Goal: Answer question/provide support: Share knowledge or assist other users

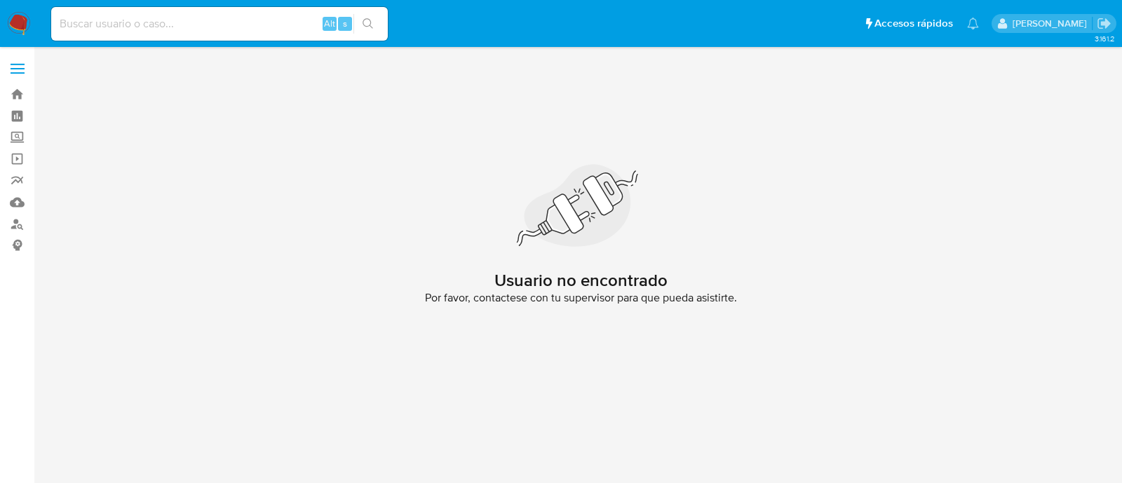
click at [18, 27] on img at bounding box center [19, 24] width 24 height 24
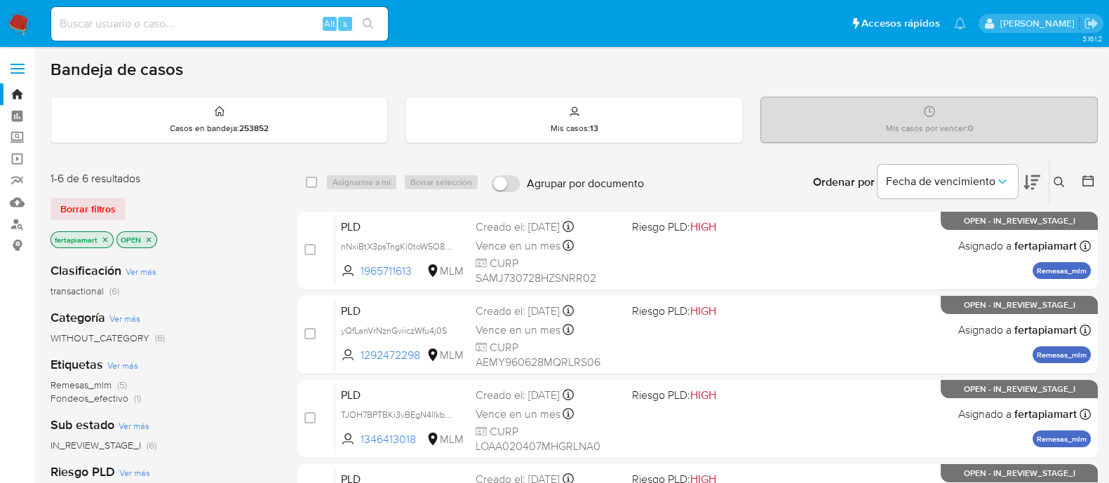
click at [1056, 180] on icon at bounding box center [1059, 182] width 11 height 11
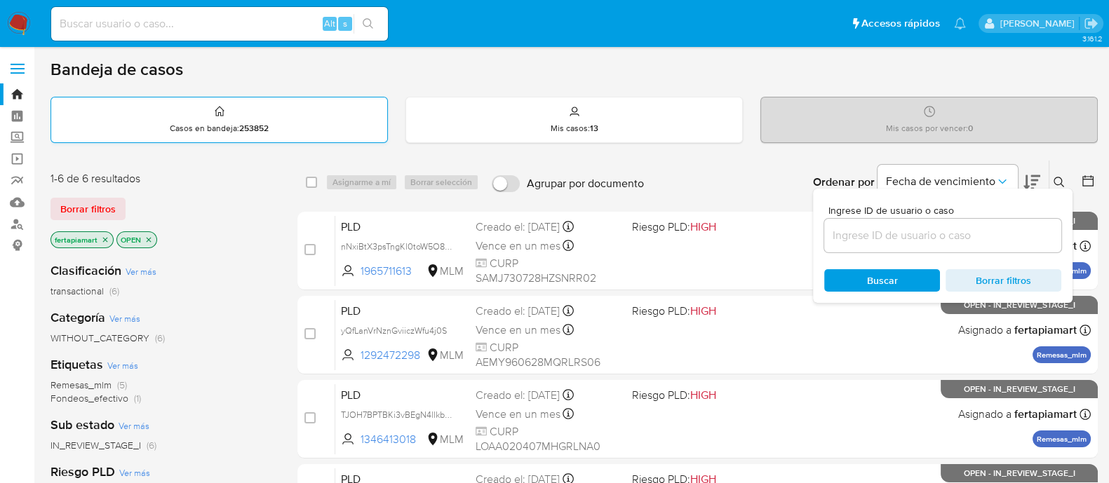
click at [258, 116] on div "Casos en bandeja : 253852" at bounding box center [219, 120] width 336 height 45
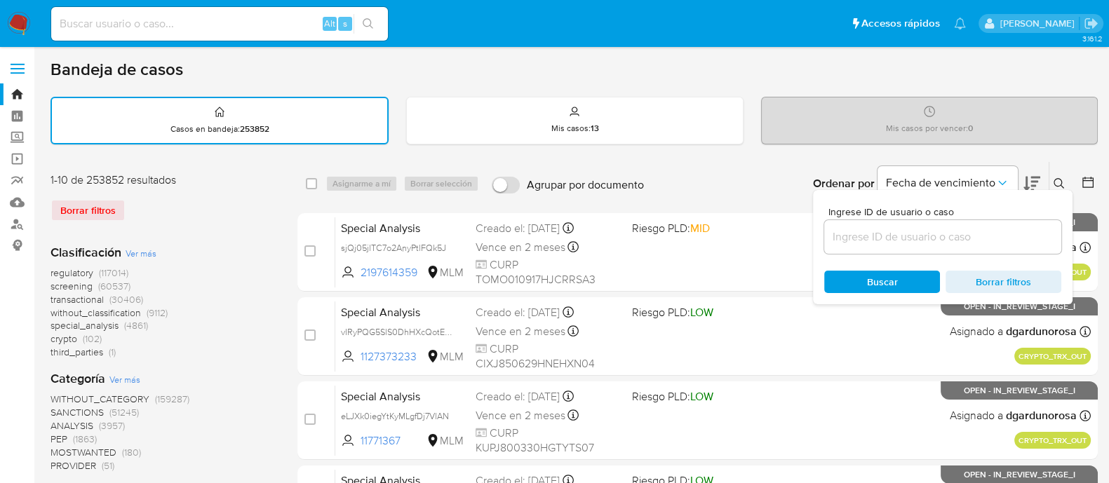
click at [951, 223] on div at bounding box center [942, 237] width 237 height 34
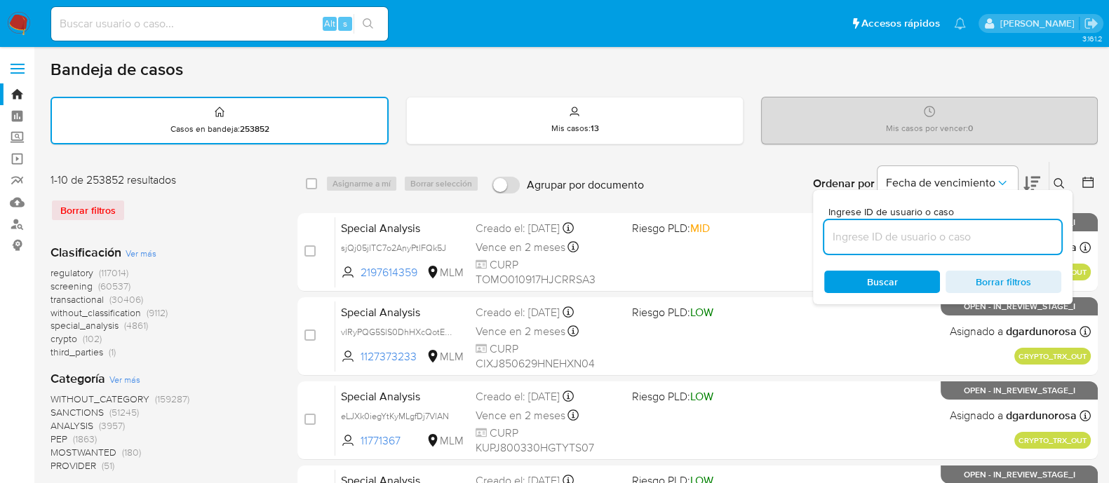
paste input "2183214462"
click at [934, 236] on input at bounding box center [942, 237] width 237 height 18
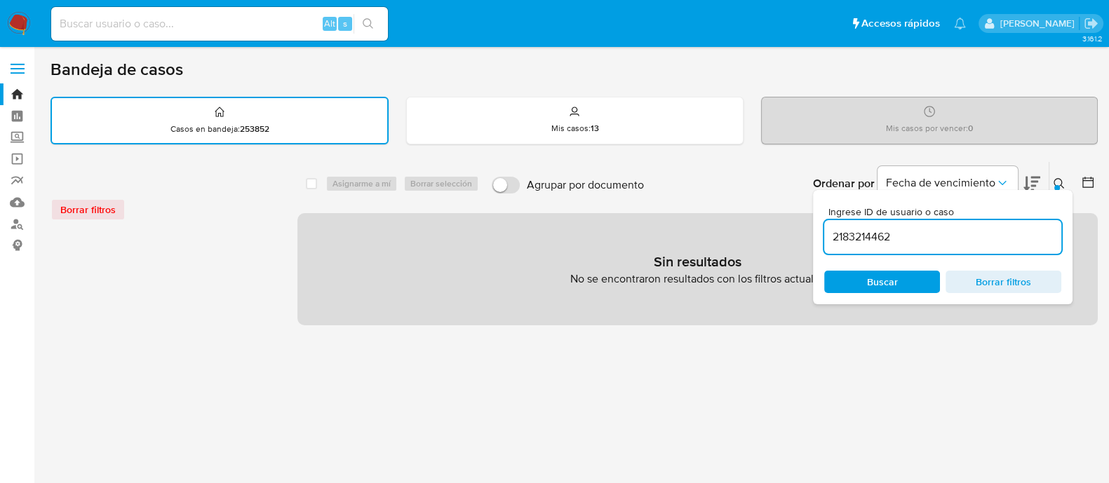
click at [924, 236] on input "2183214462" at bounding box center [942, 237] width 237 height 18
type input "2183214462"
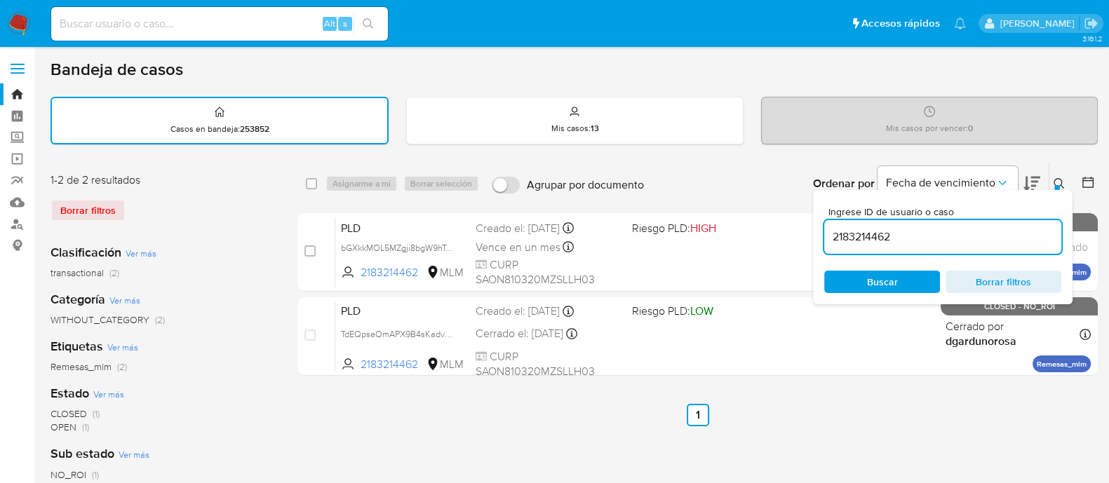
click at [1056, 173] on div "Ingrese ID de usuario o caso 2183214462 Buscar Borrar filtros" at bounding box center [1061, 183] width 24 height 43
click at [1056, 180] on icon at bounding box center [1059, 183] width 11 height 11
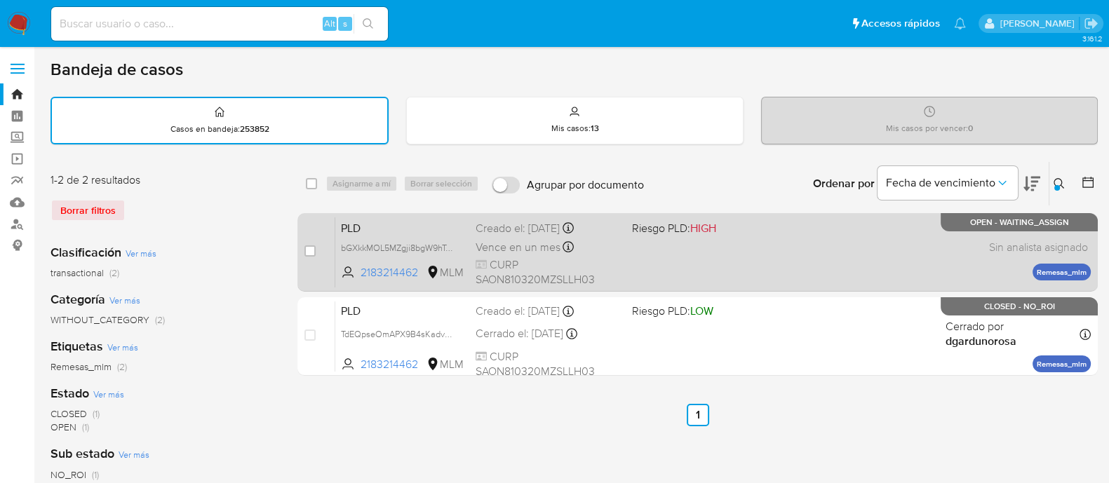
click at [816, 250] on div "PLD bGXkkMOL5MZgji8bgW9hTeYE 2183214462 MLM Riesgo PLD: HIGH Creado el: 12/09/2…" at bounding box center [713, 252] width 756 height 71
click at [312, 247] on input "checkbox" at bounding box center [309, 251] width 11 height 11
checkbox input "true"
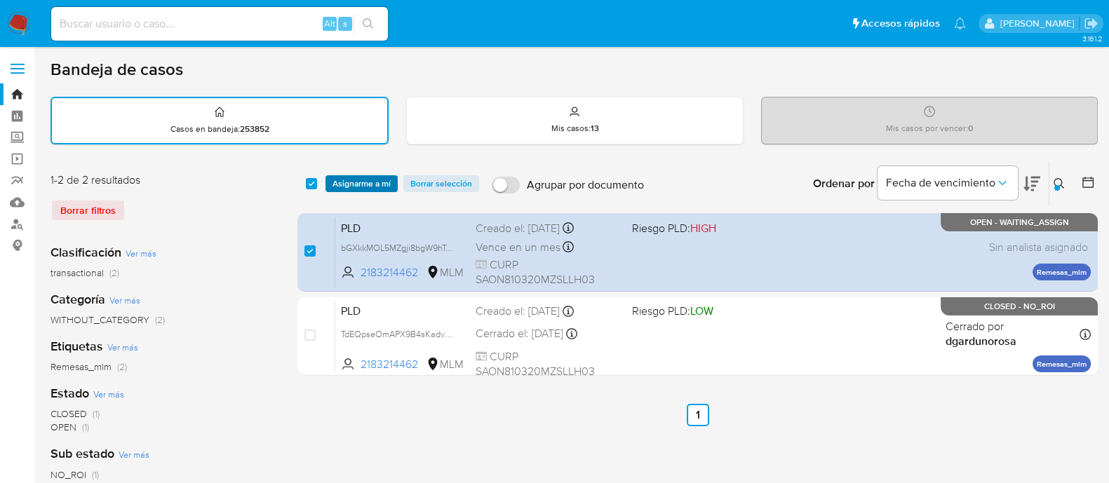
click at [361, 182] on span "Asignarme a mí" at bounding box center [362, 184] width 58 height 14
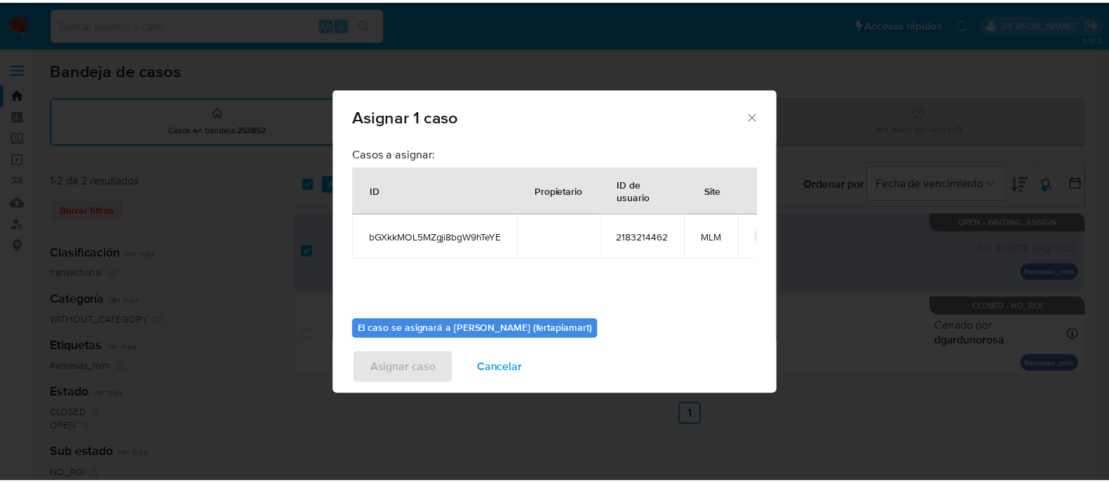
scroll to position [72, 0]
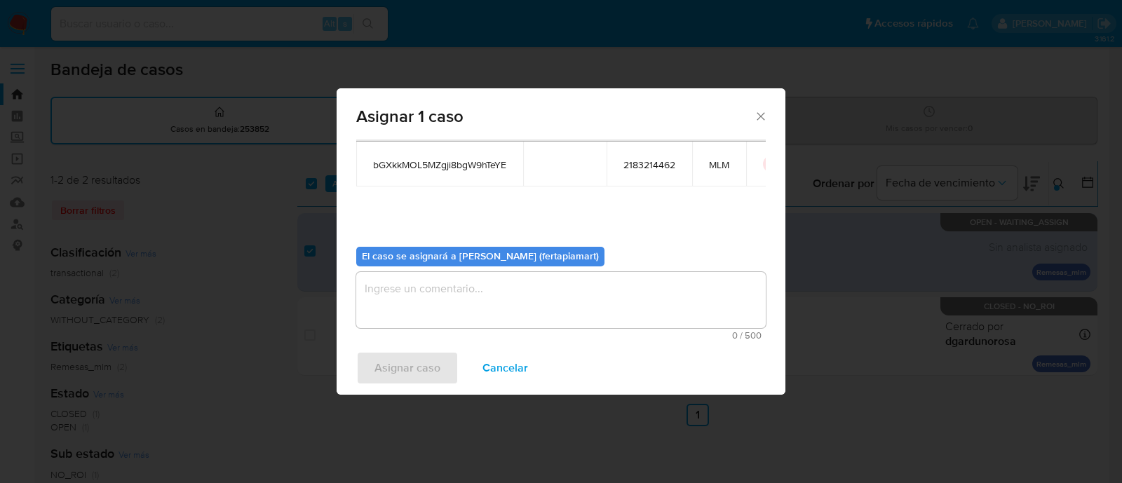
click at [495, 278] on textarea "assign-modal" at bounding box center [561, 300] width 410 height 56
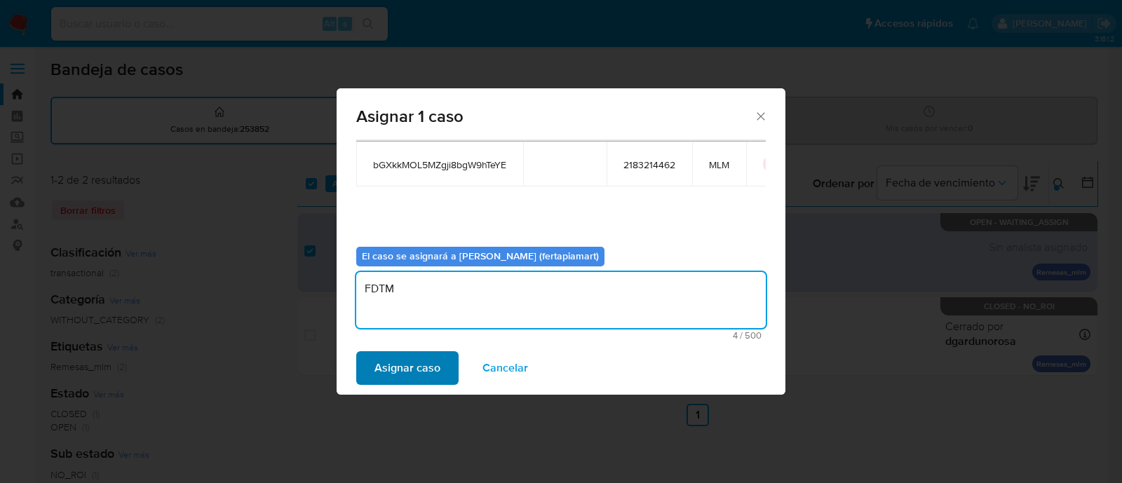
type textarea "FDTM"
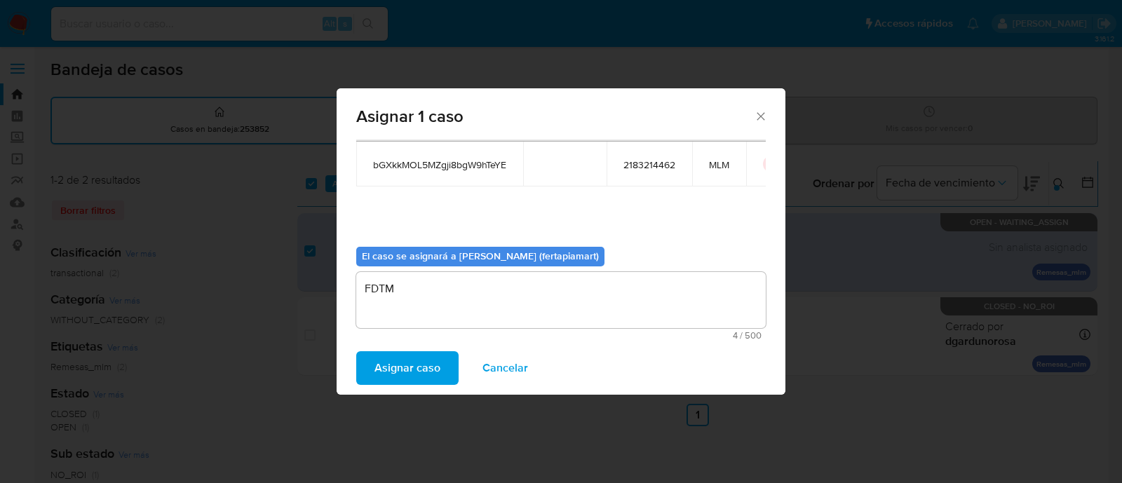
click at [397, 353] on span "Asignar caso" at bounding box center [408, 368] width 66 height 31
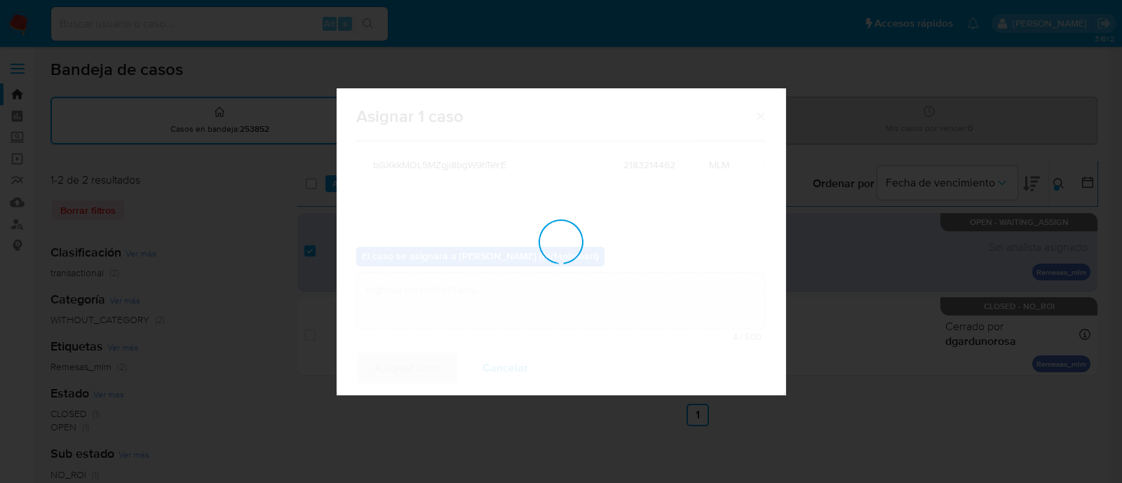
checkbox input "false"
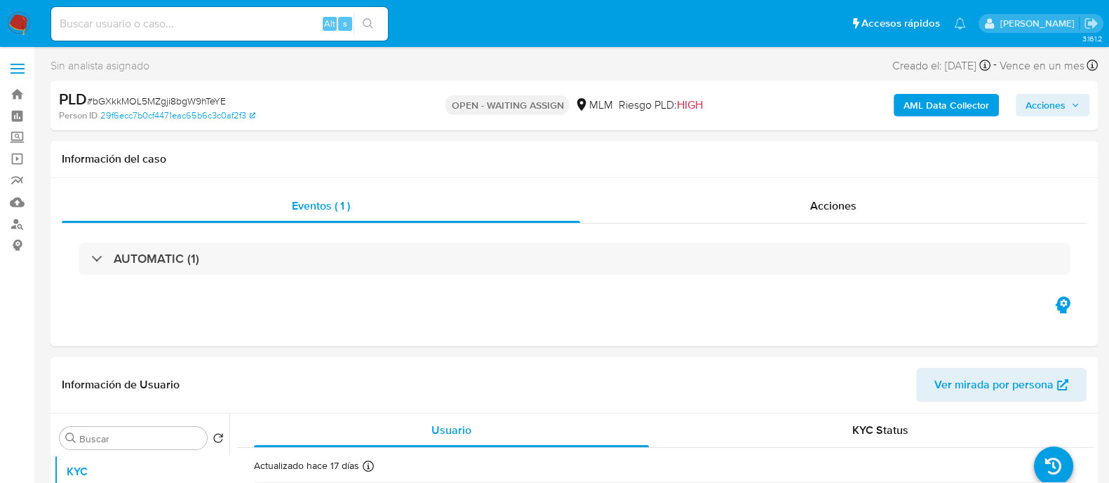
select select "10"
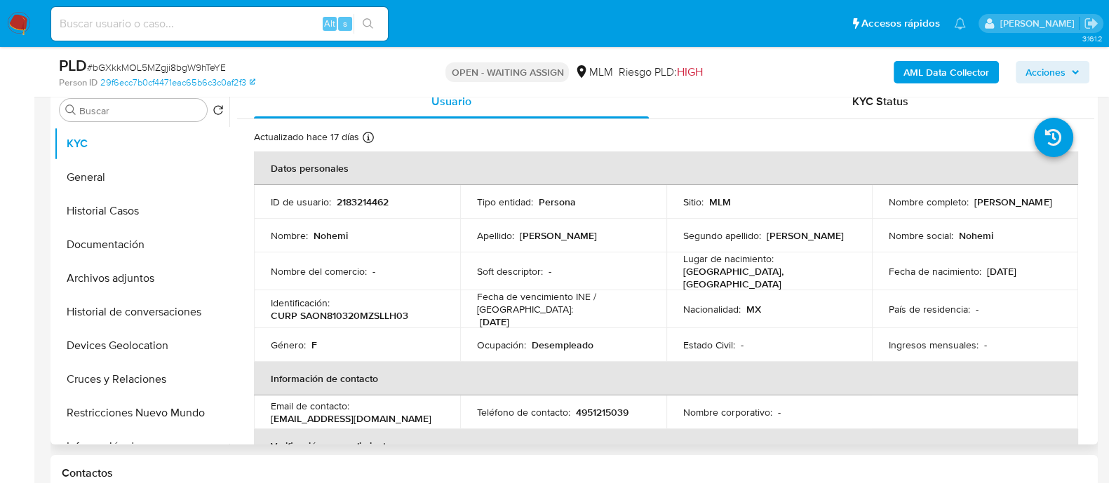
scroll to position [1, 0]
drag, startPoint x: 984, startPoint y: 203, endPoint x: 885, endPoint y: 203, distance: 98.2
click at [974, 203] on p "[PERSON_NAME]" at bounding box center [1012, 202] width 77 height 13
click at [712, 135] on div "Actualizado hace 17 días Creado: 27/12/2024 15:35:26 Actualizado: 16/09/2025 19…" at bounding box center [648, 139] width 789 height 18
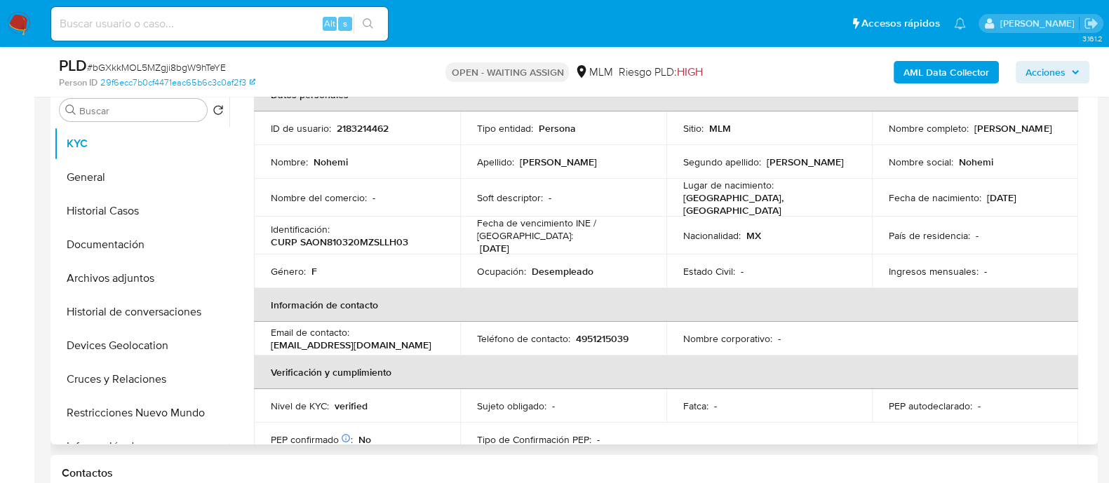
scroll to position [0, 0]
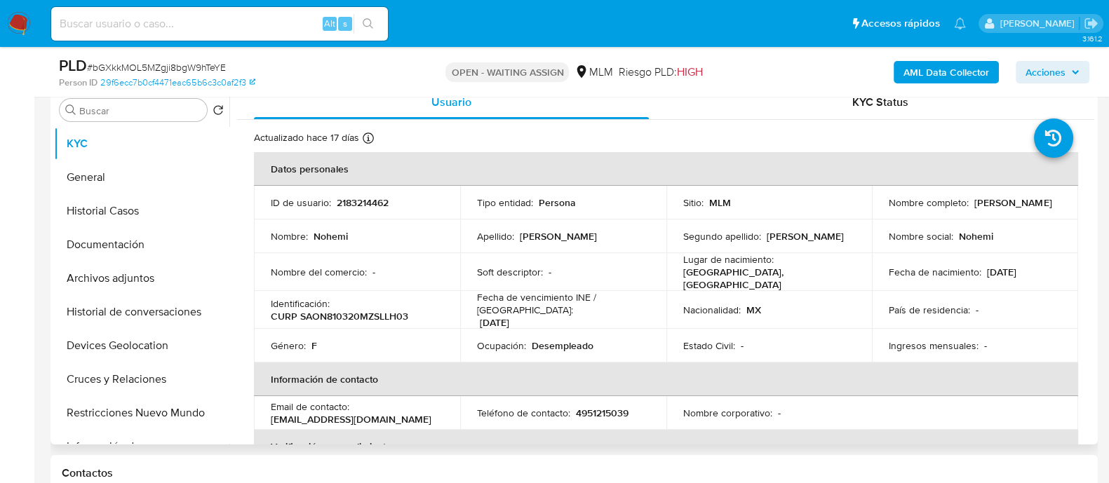
click at [385, 312] on p "CURP SAON810320MZSLLH03" at bounding box center [339, 316] width 137 height 13
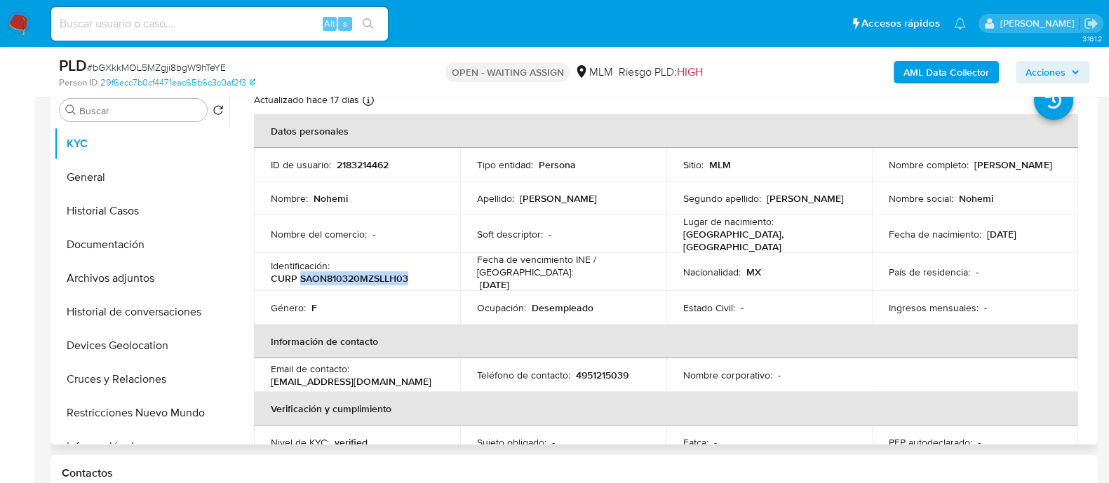
scroll to position [40, 0]
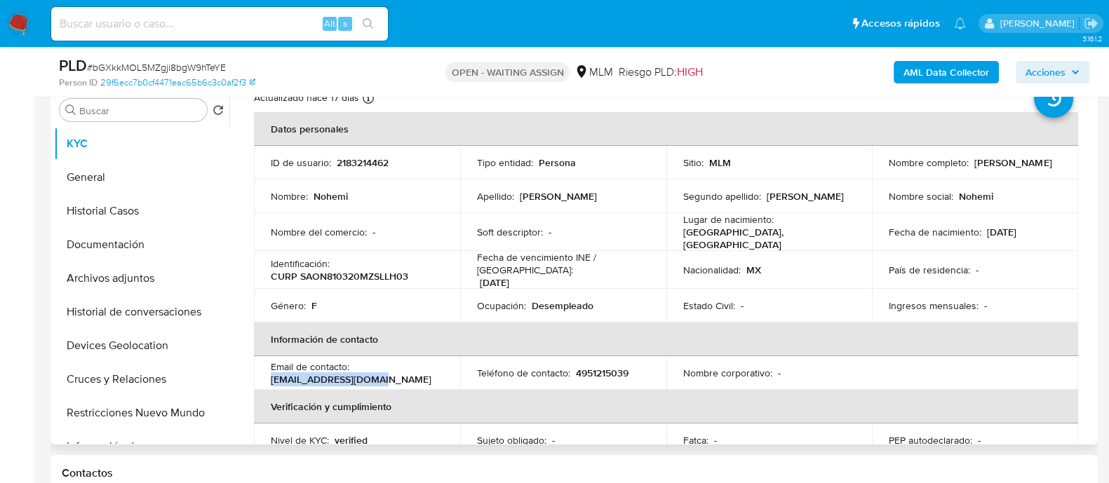
drag, startPoint x: 373, startPoint y: 367, endPoint x: 272, endPoint y: 371, distance: 100.4
click at [272, 371] on div "Email de contacto : karsebpitts@gmail.com" at bounding box center [357, 373] width 173 height 25
click at [598, 367] on p "4951215039" at bounding box center [602, 373] width 53 height 13
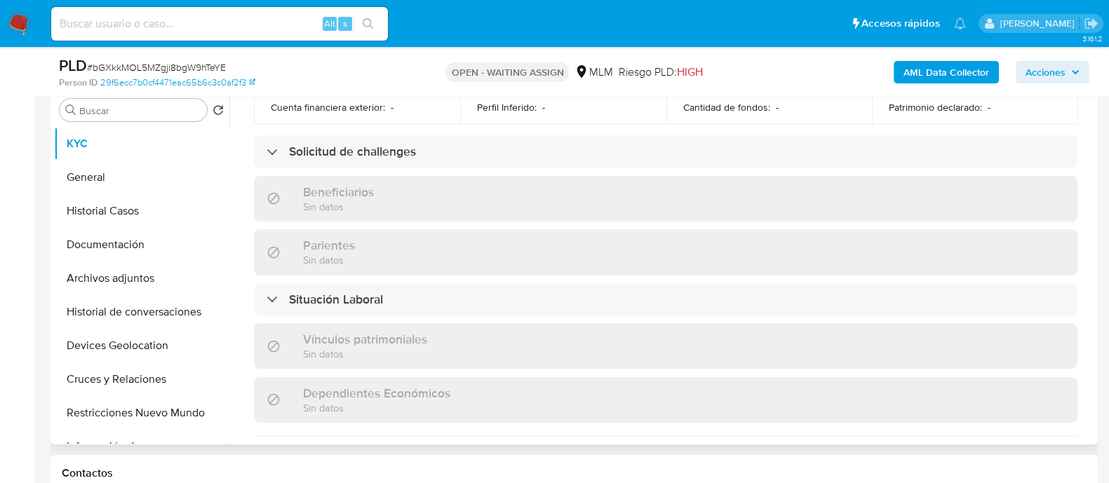
scroll to position [541, 0]
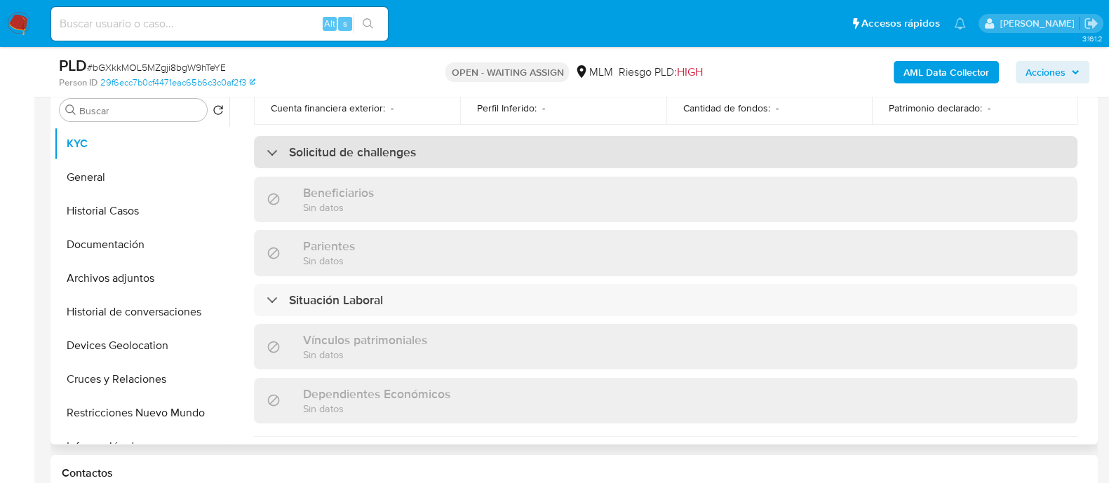
click at [410, 145] on h3 "Solicitud de challenges" at bounding box center [352, 152] width 127 height 15
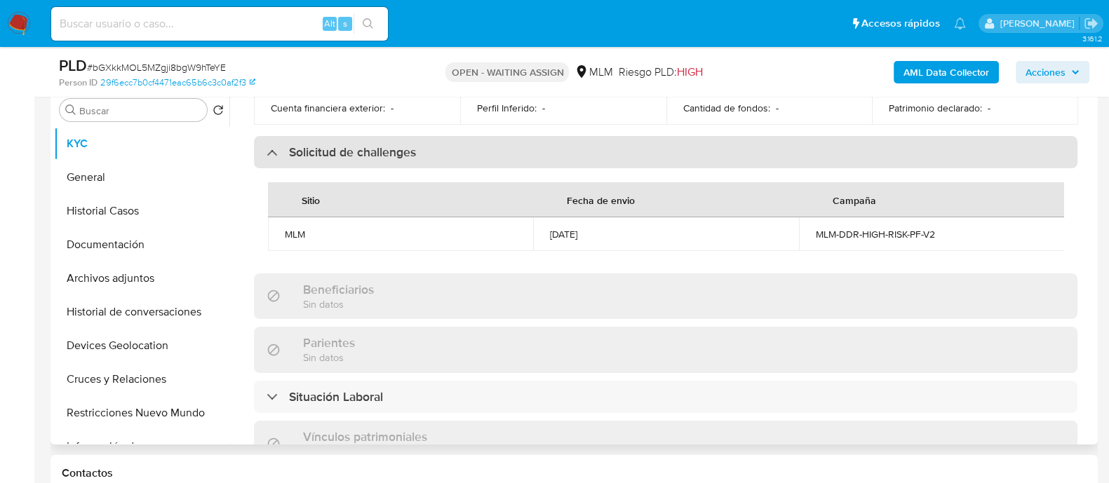
click at [410, 145] on h3 "Solicitud de challenges" at bounding box center [352, 152] width 127 height 15
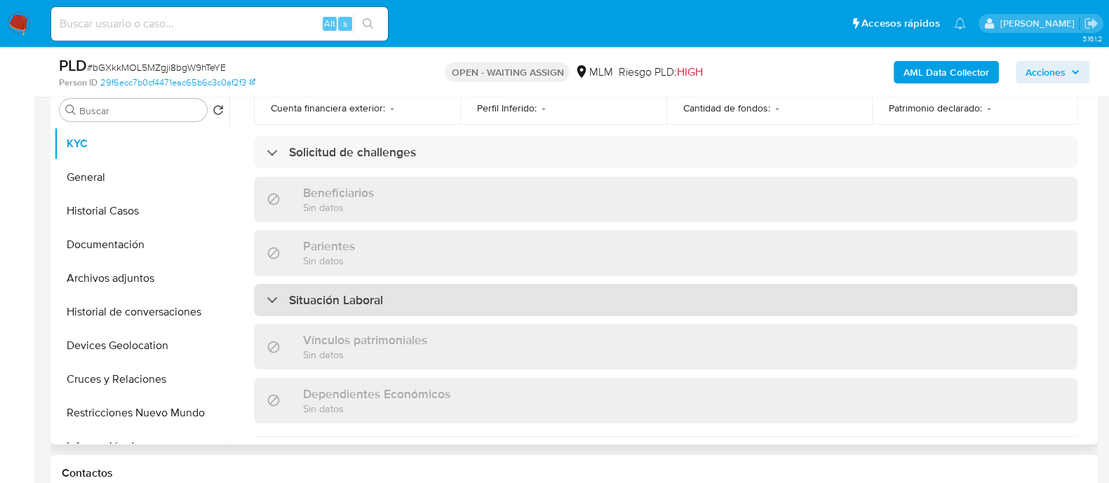
click at [406, 295] on div "Situación Laboral" at bounding box center [666, 300] width 824 height 32
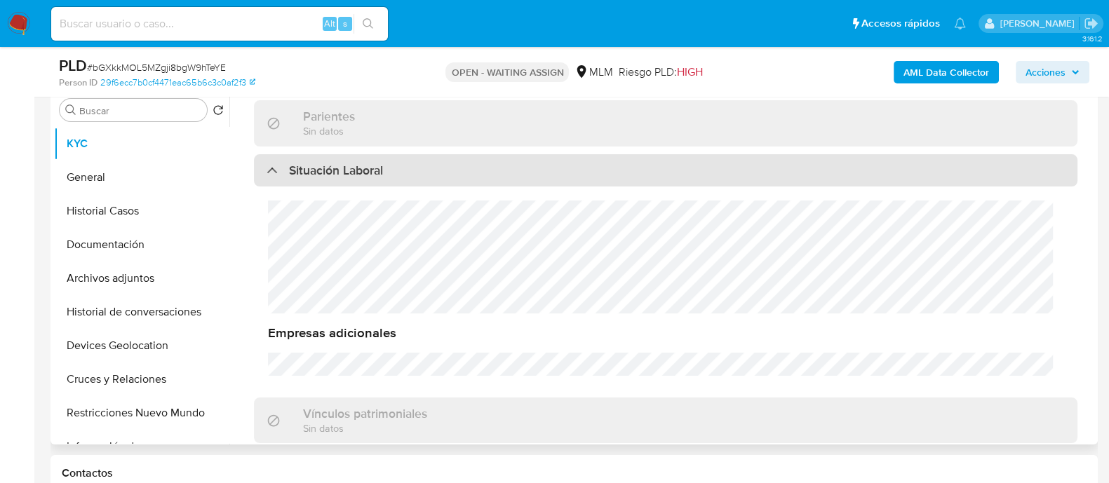
scroll to position [653, 0]
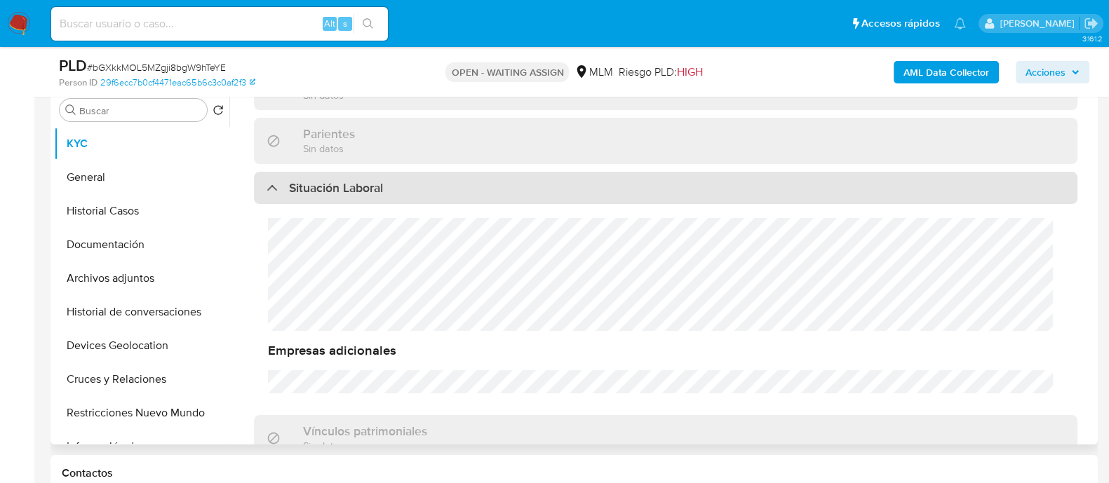
click at [340, 180] on h3 "Situación Laboral" at bounding box center [336, 187] width 94 height 15
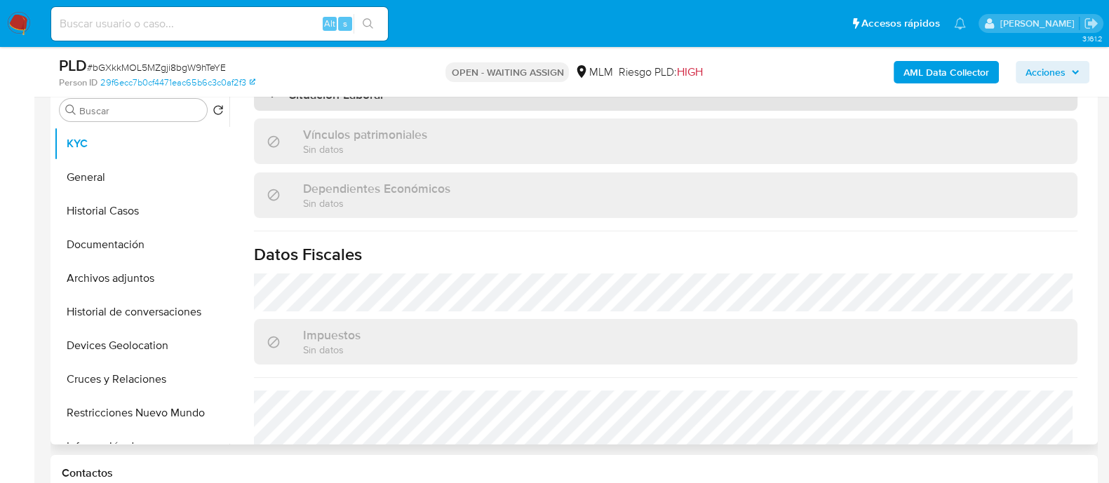
scroll to position [868, 0]
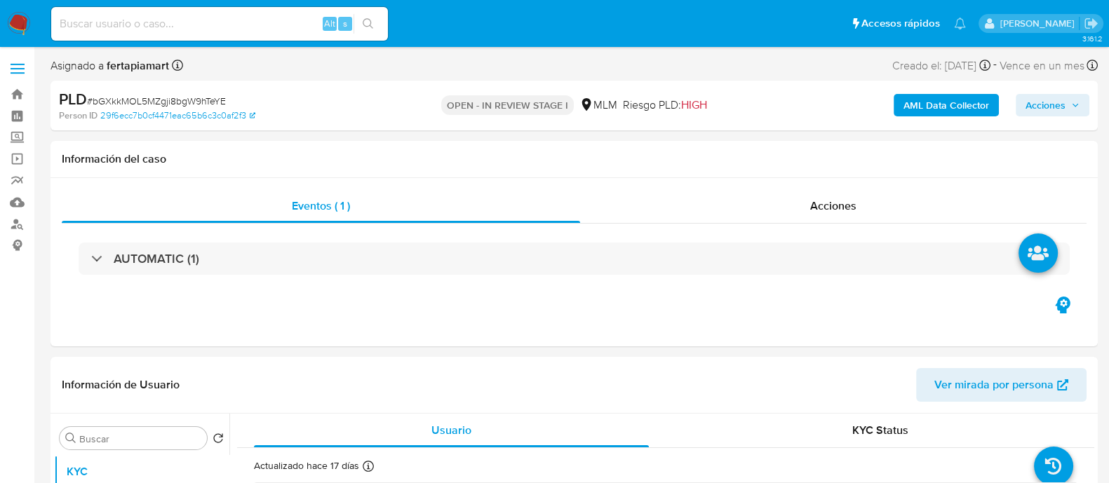
select select "10"
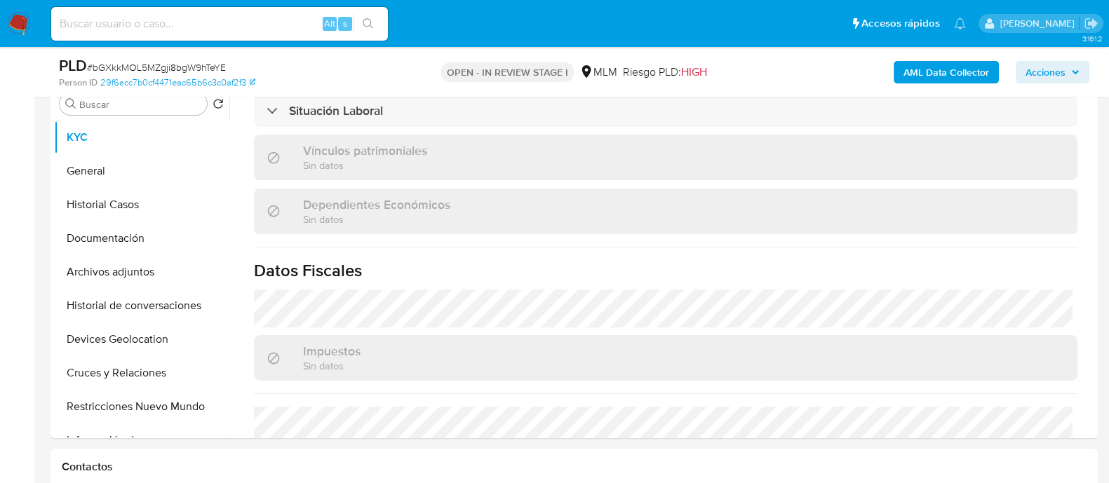
scroll to position [784, 0]
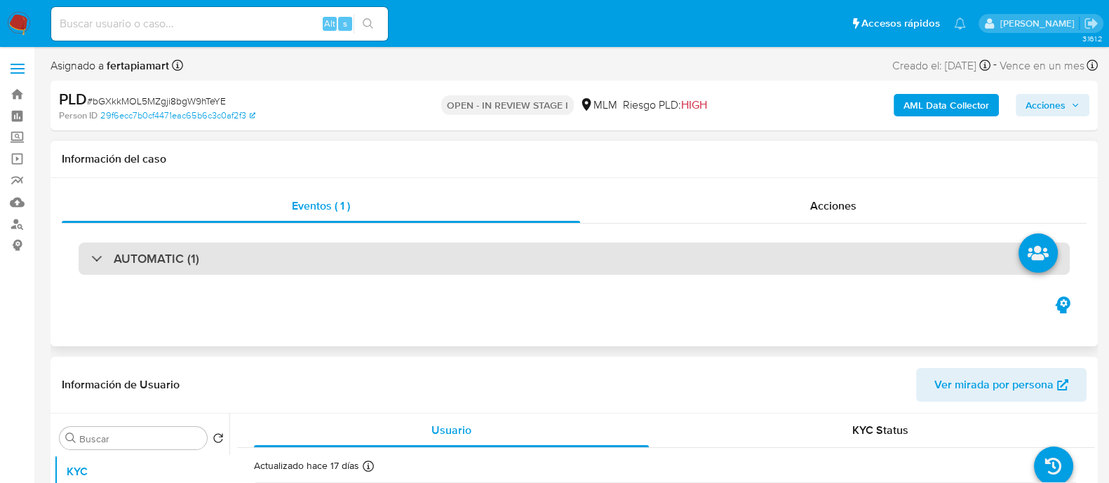
select select "10"
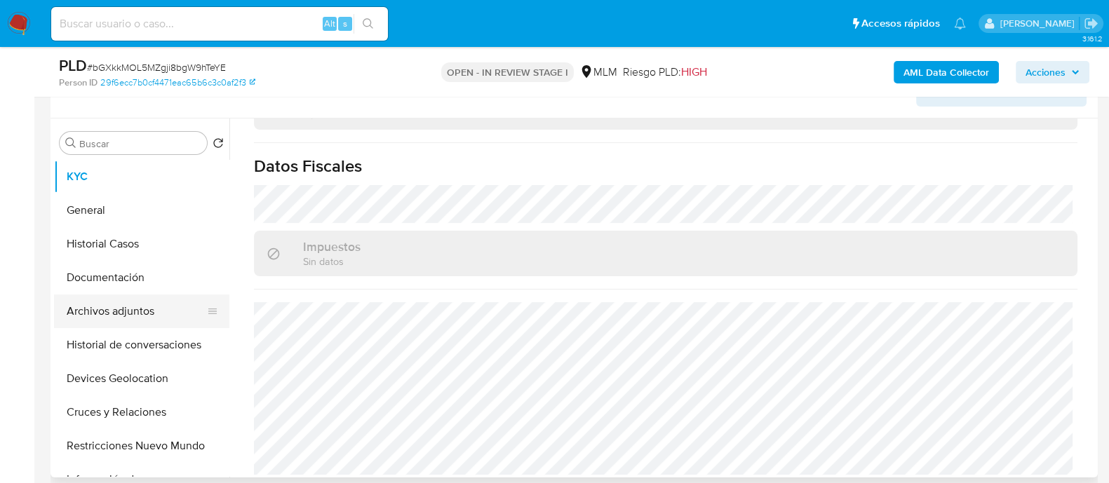
scroll to position [248, 0]
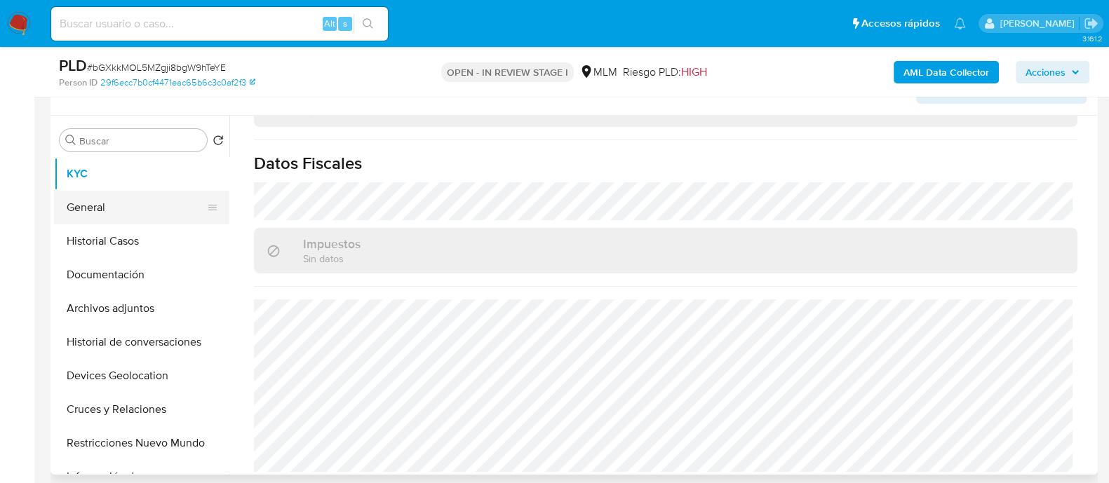
click at [130, 193] on button "General" at bounding box center [136, 208] width 164 height 34
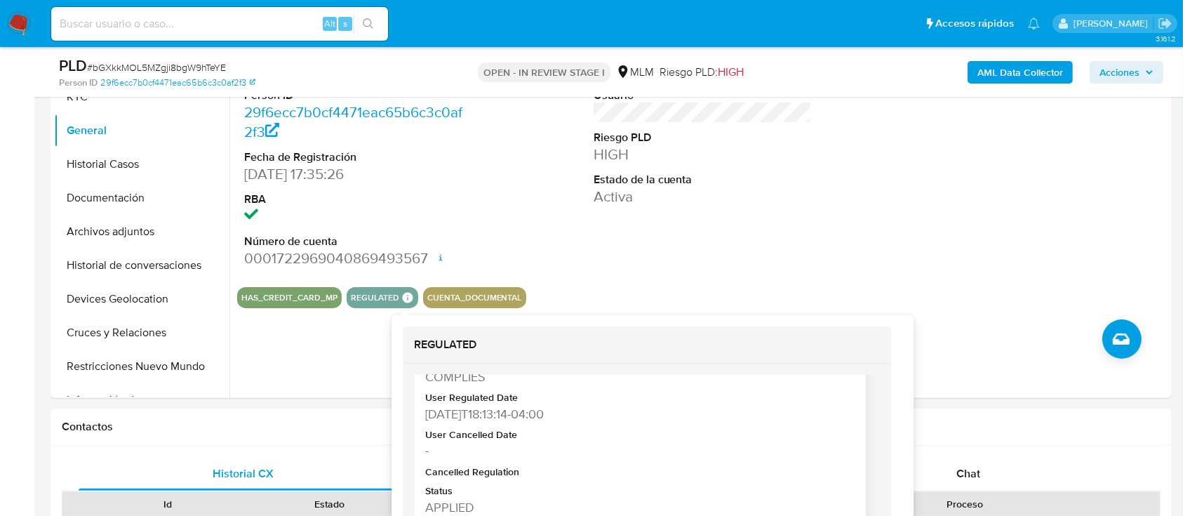
scroll to position [330, 0]
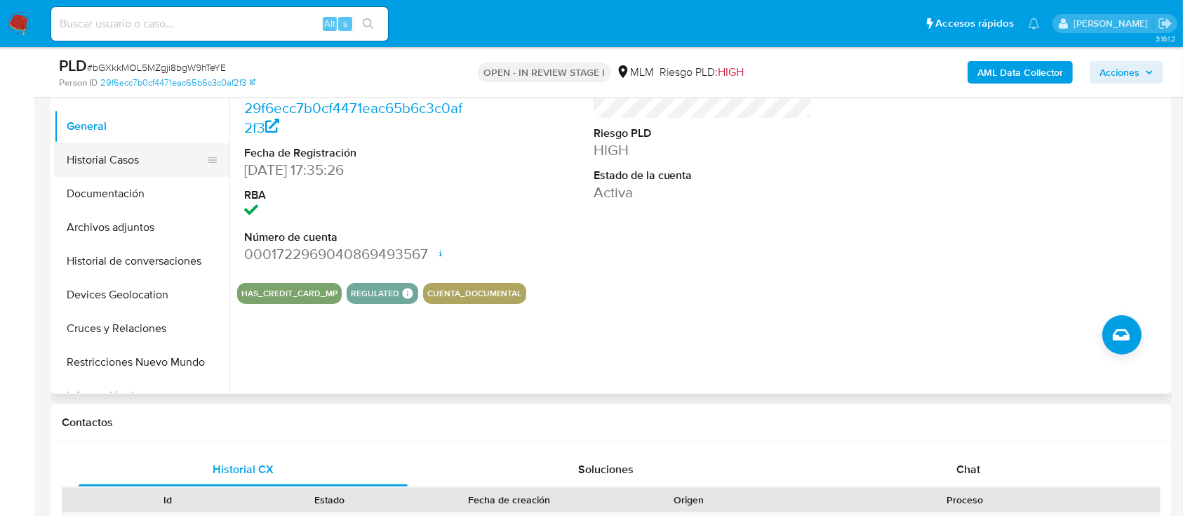
click at [85, 163] on button "Historial Casos" at bounding box center [136, 160] width 164 height 34
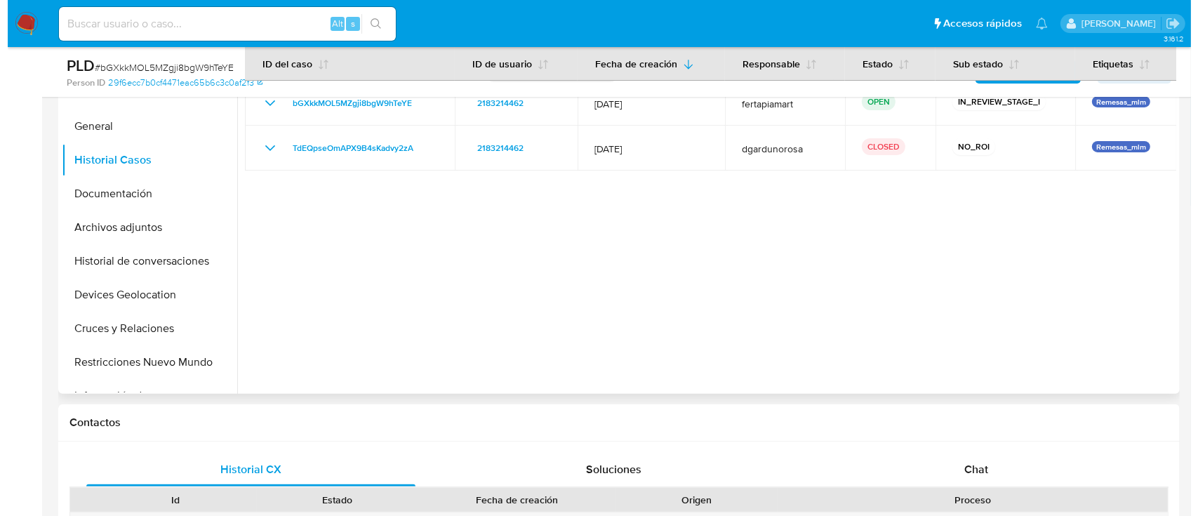
scroll to position [268, 0]
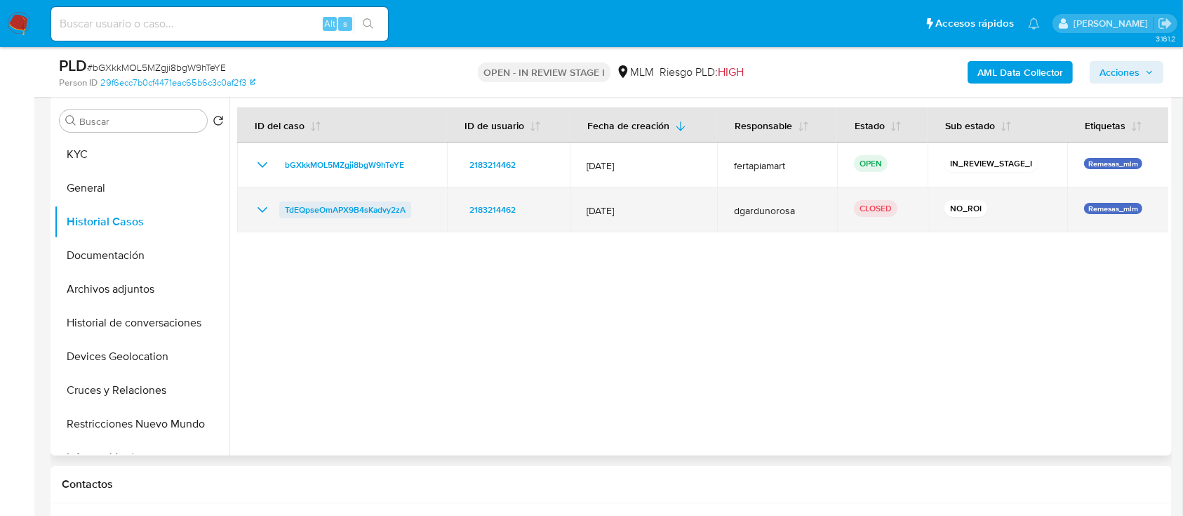
click at [379, 202] on span "TdEQpseOmAPX9B4sKadvy2zA" at bounding box center [345, 209] width 121 height 17
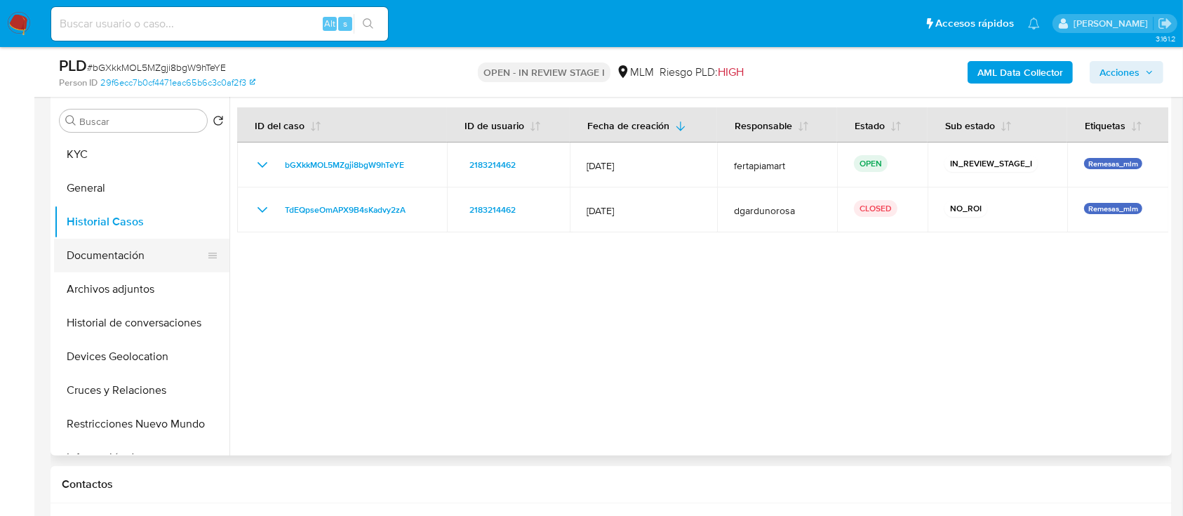
click at [140, 258] on button "Documentación" at bounding box center [136, 256] width 164 height 34
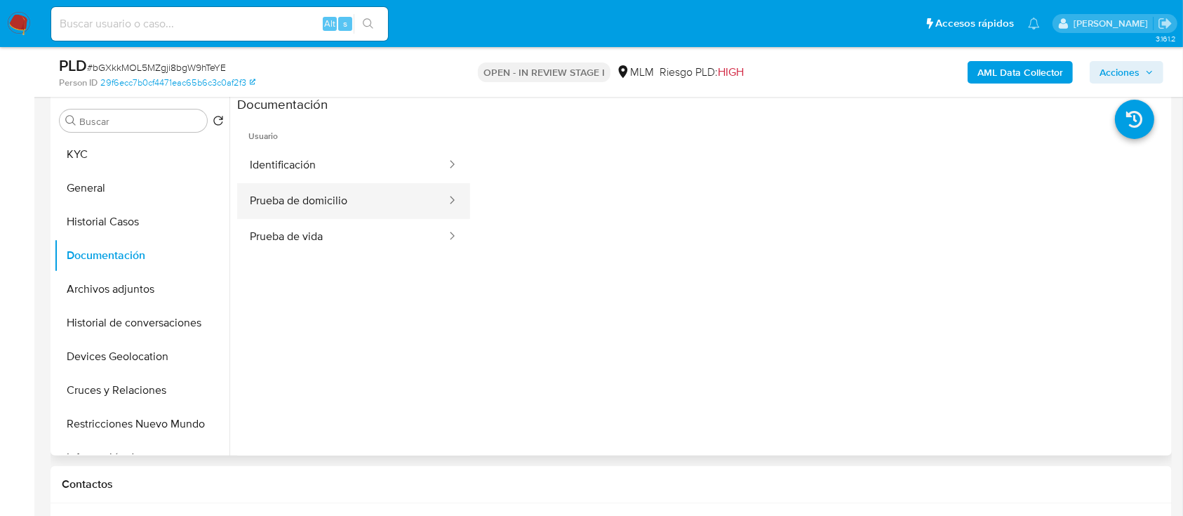
click at [383, 194] on button "Prueba de domicilio" at bounding box center [342, 201] width 210 height 36
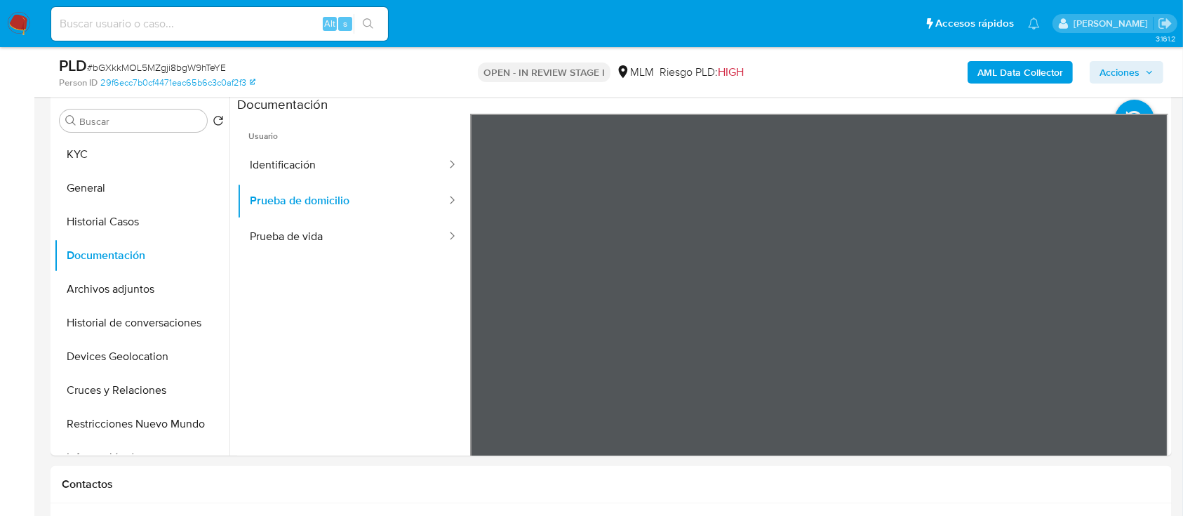
click at [301, 238] on button "Prueba de vida" at bounding box center [342, 237] width 210 height 36
click at [321, 166] on button "Identificación" at bounding box center [342, 165] width 210 height 36
click at [1122, 107] on icon at bounding box center [1134, 119] width 39 height 39
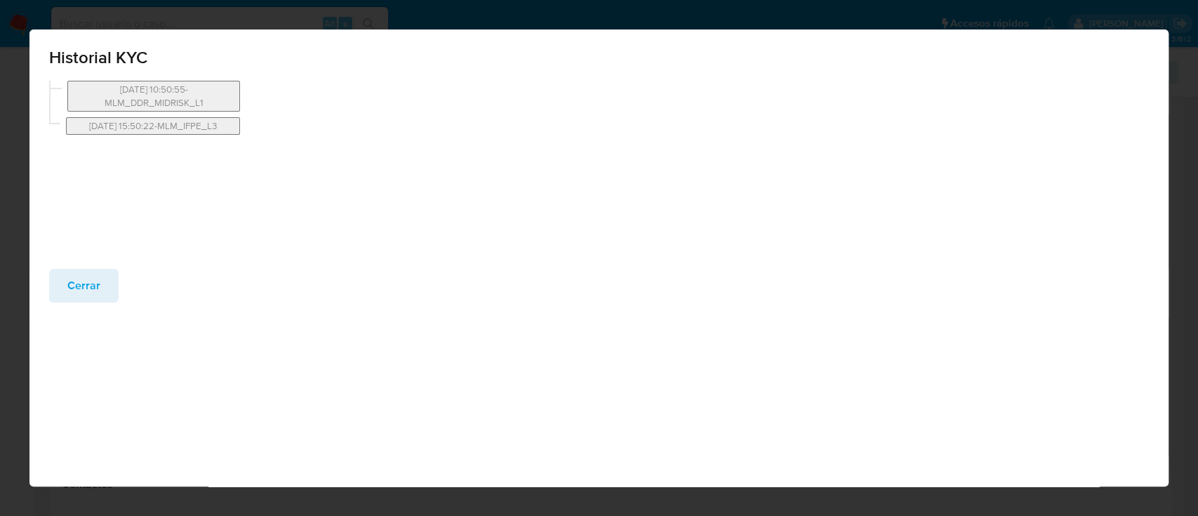
click at [75, 281] on span "Cerrar" at bounding box center [83, 285] width 33 height 31
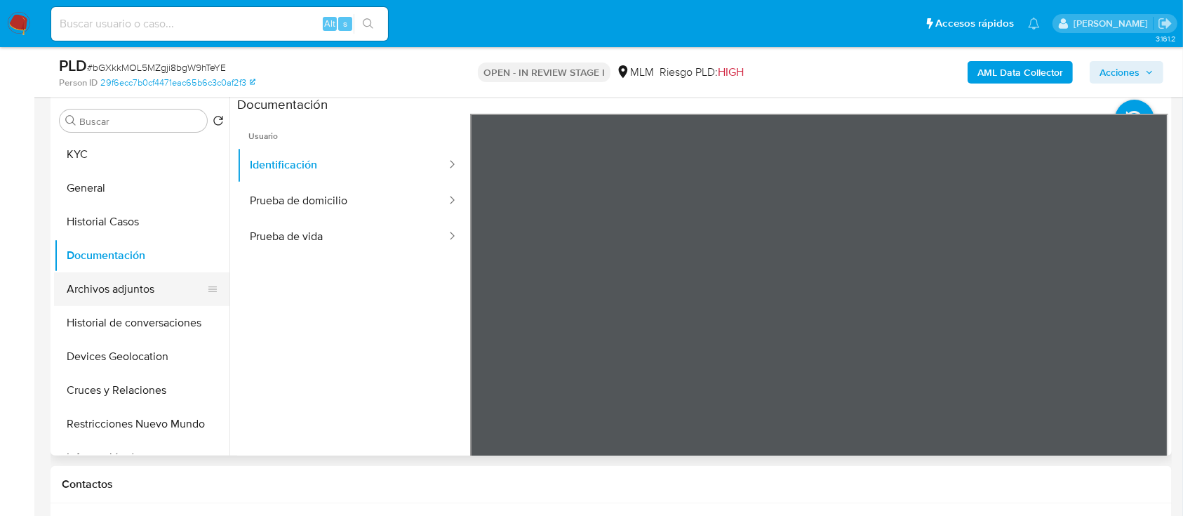
click at [137, 284] on button "Archivos adjuntos" at bounding box center [136, 289] width 164 height 34
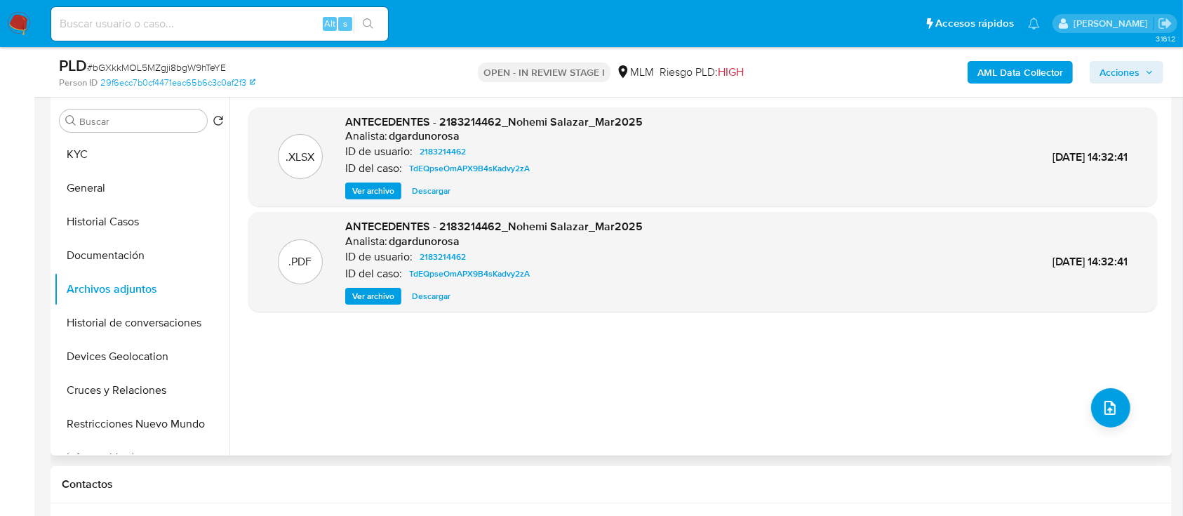
click at [432, 294] on span "Descargar" at bounding box center [431, 296] width 39 height 14
click at [165, 315] on button "Historial de conversaciones" at bounding box center [136, 323] width 164 height 34
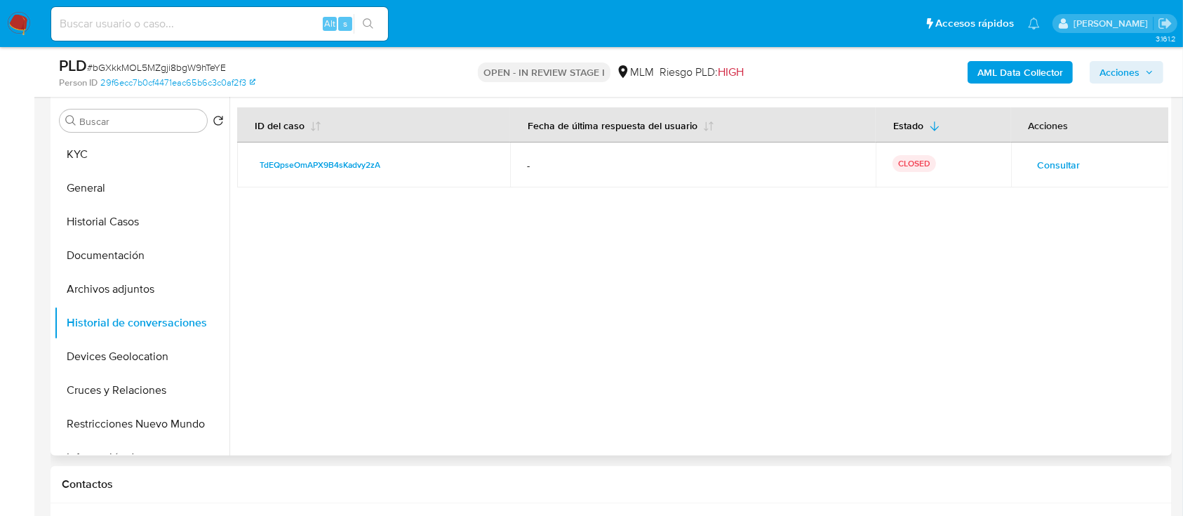
click at [1066, 163] on span "Consultar" at bounding box center [1059, 165] width 43 height 20
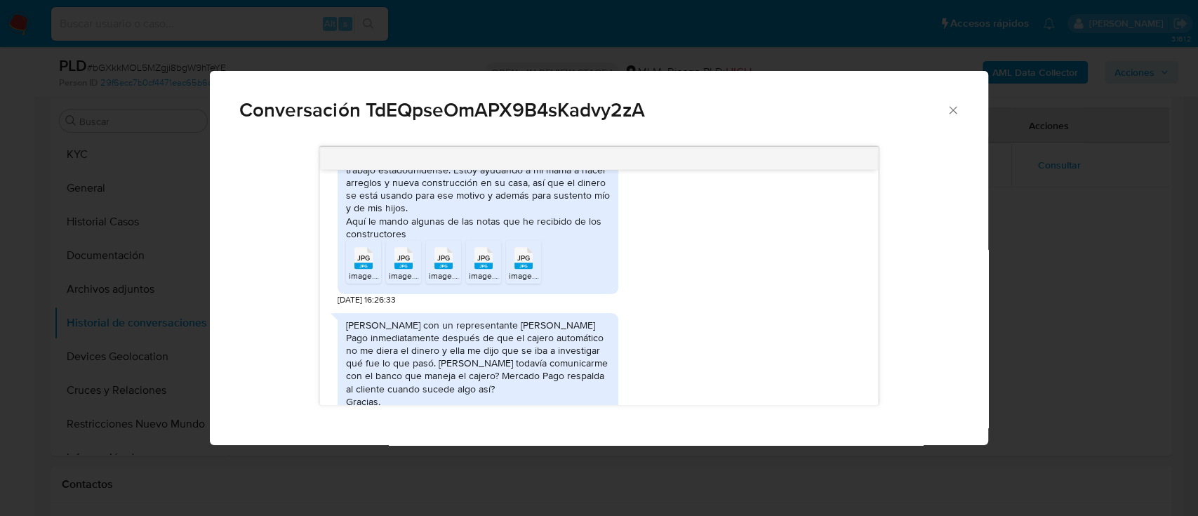
scroll to position [1086, 0]
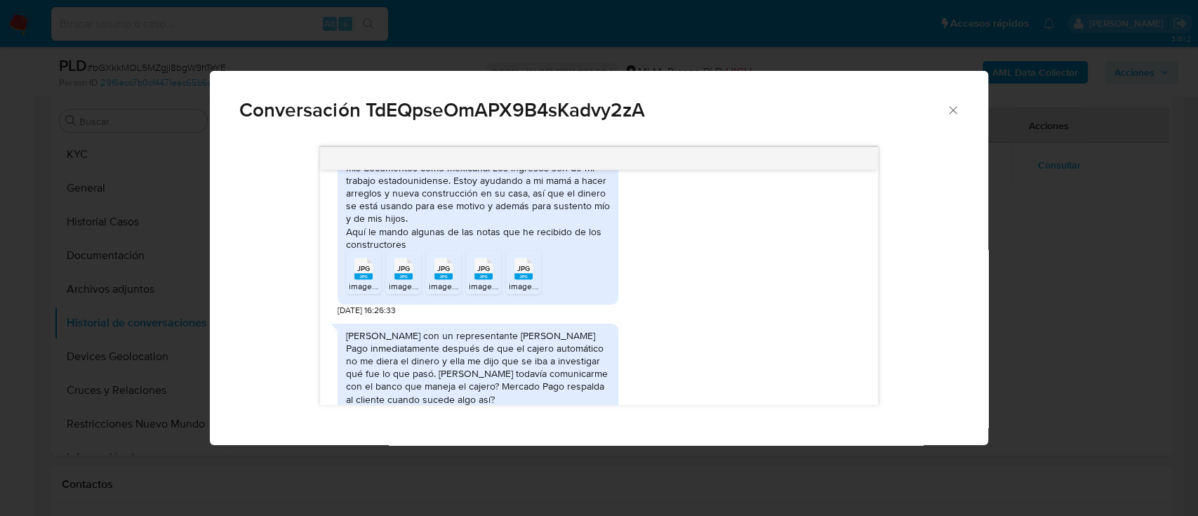
click at [591, 254] on ul "JPG JPG image.jpg JPG JPG image.jpg JPG JPG image.jpg JPG JPG image.jpg JPG JPG…" at bounding box center [478, 274] width 264 height 48
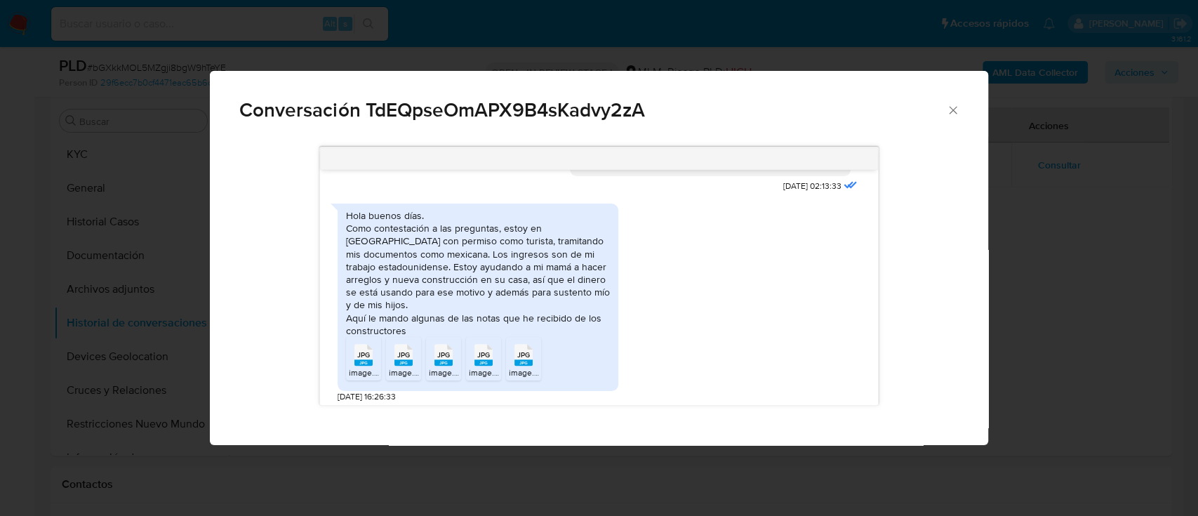
scroll to position [1000, 0]
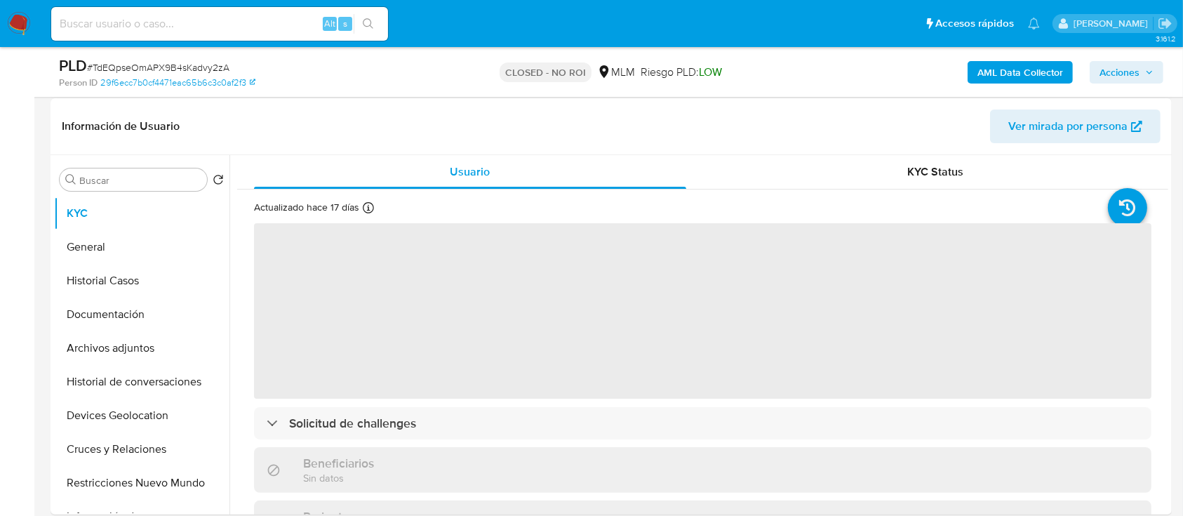
select select "10"
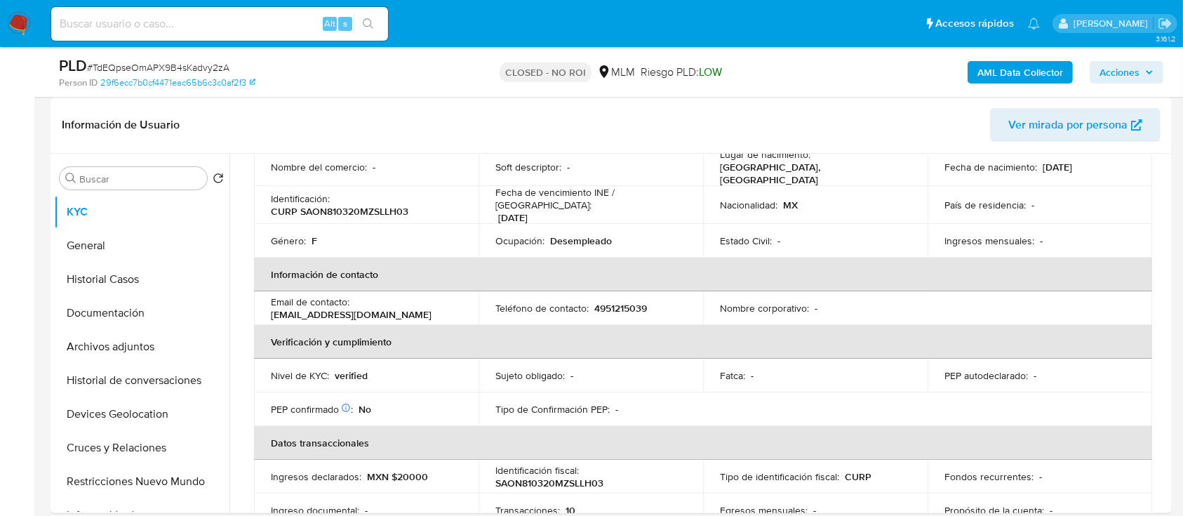
scroll to position [141, 0]
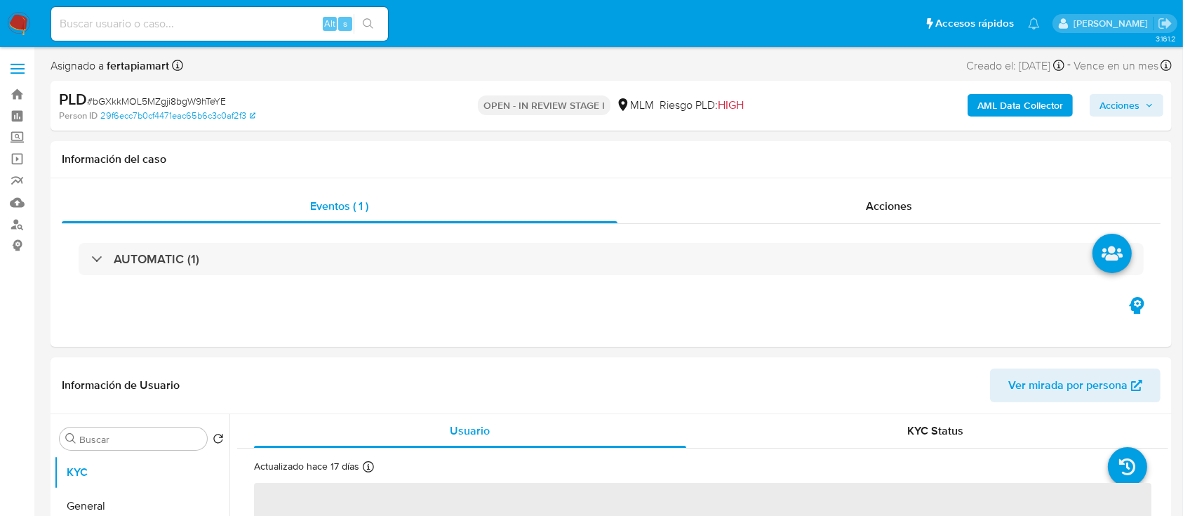
select select "10"
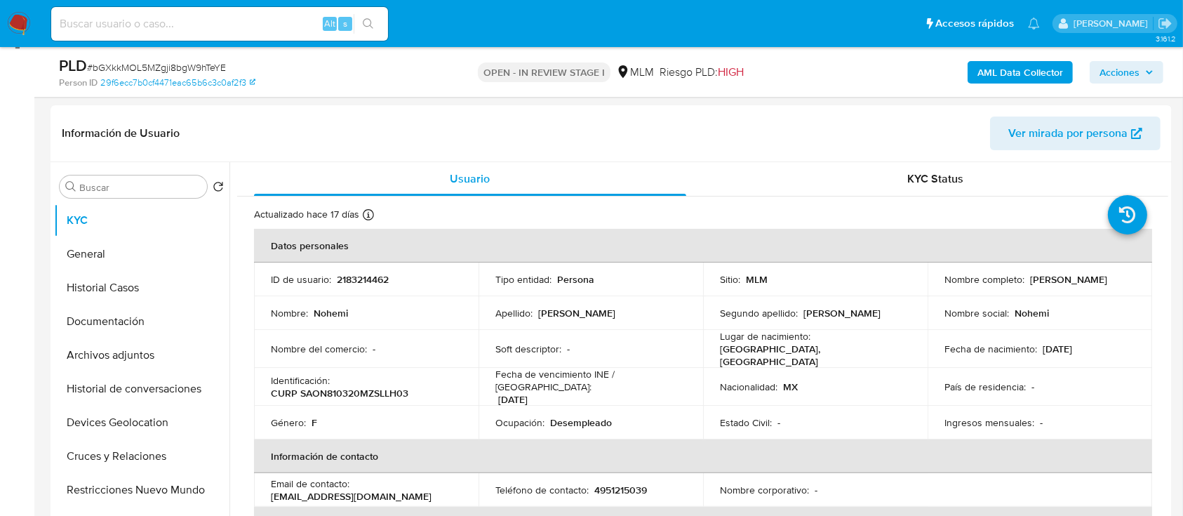
scroll to position [159, 0]
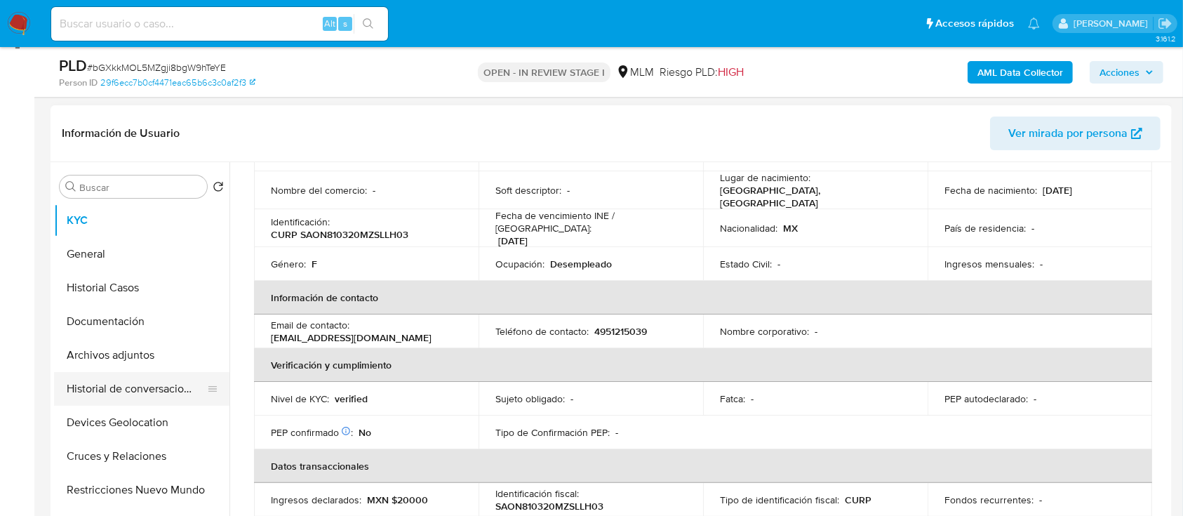
click at [134, 389] on button "Historial de conversaciones" at bounding box center [136, 389] width 164 height 34
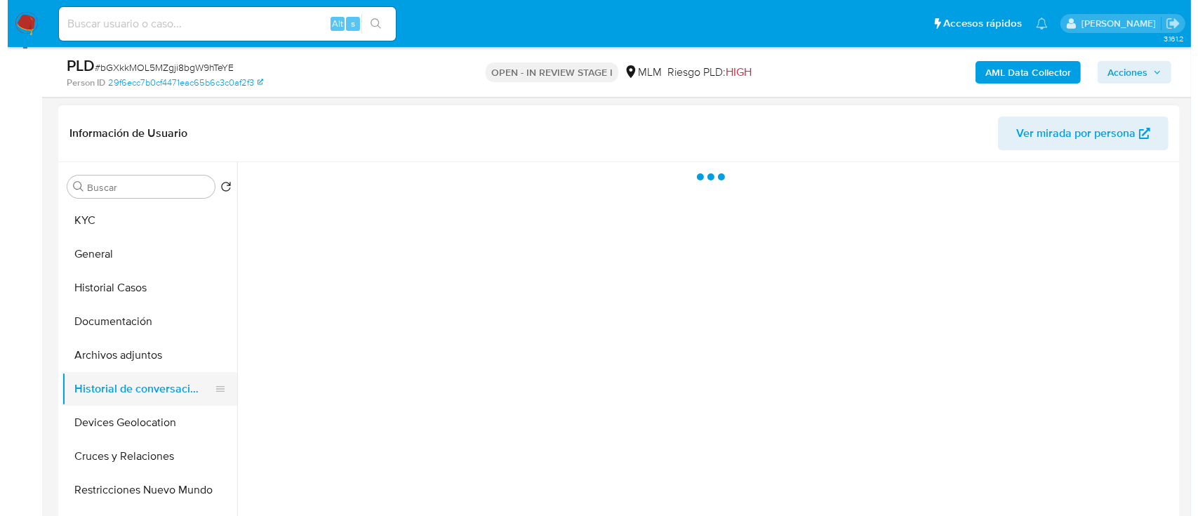
scroll to position [0, 0]
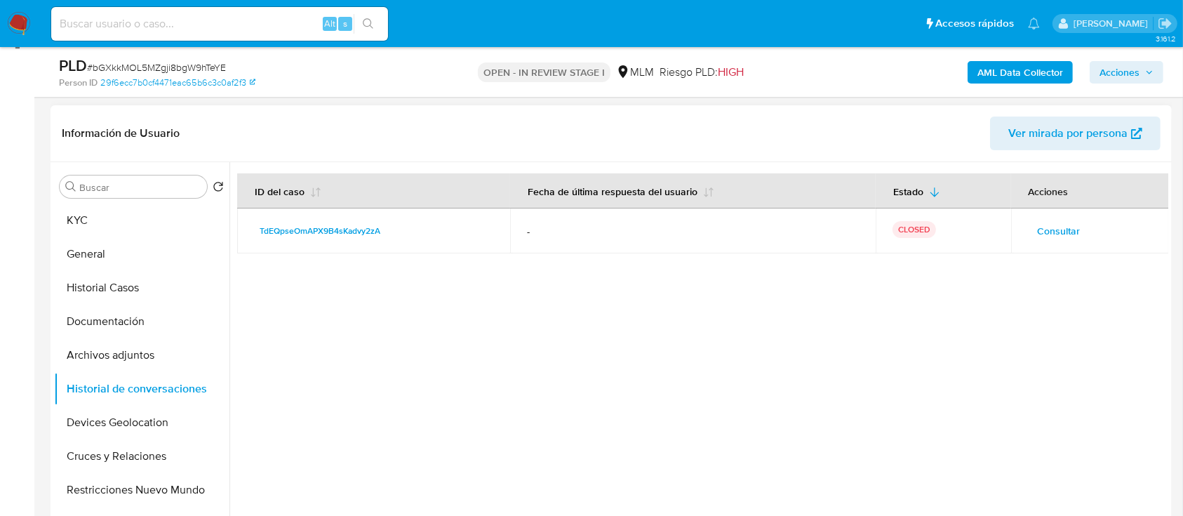
click at [1063, 232] on span "Consultar" at bounding box center [1059, 231] width 43 height 20
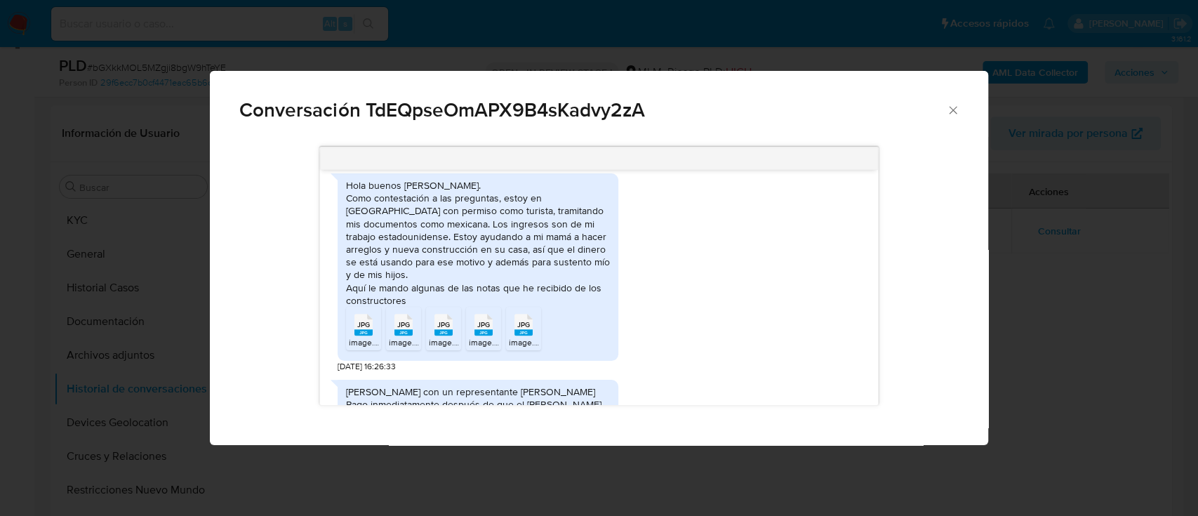
scroll to position [988, 0]
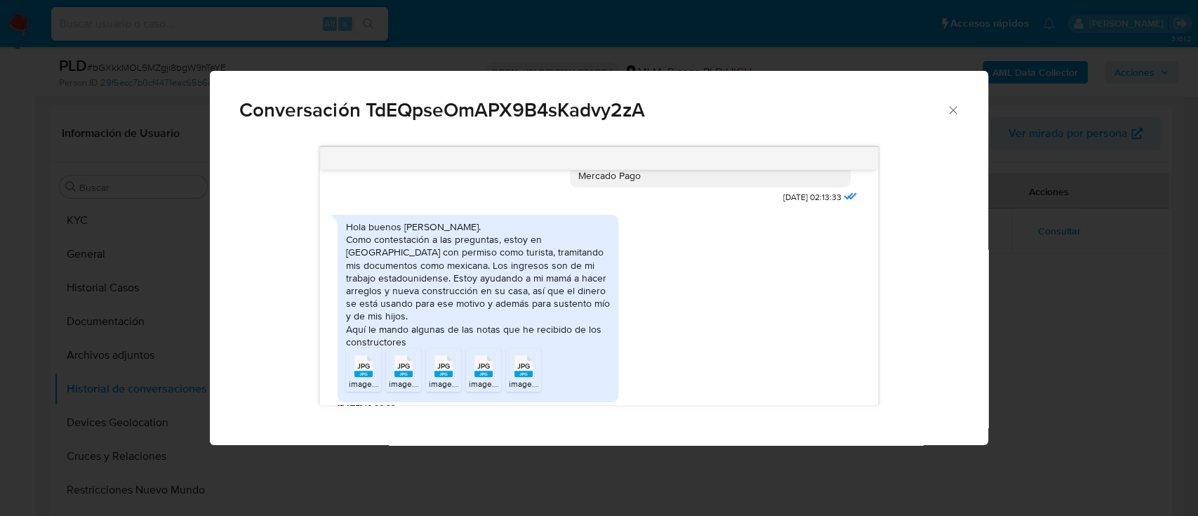
click at [363, 370] on rect "Comunicación" at bounding box center [363, 373] width 18 height 6
click at [415, 356] on div "JPG JPG" at bounding box center [403, 364] width 29 height 27
click at [437, 361] on span "JPG" at bounding box center [443, 365] width 13 height 9
click at [474, 354] on icon "JPG" at bounding box center [483, 366] width 18 height 25
click at [522, 361] on span "JPG" at bounding box center [523, 365] width 13 height 9
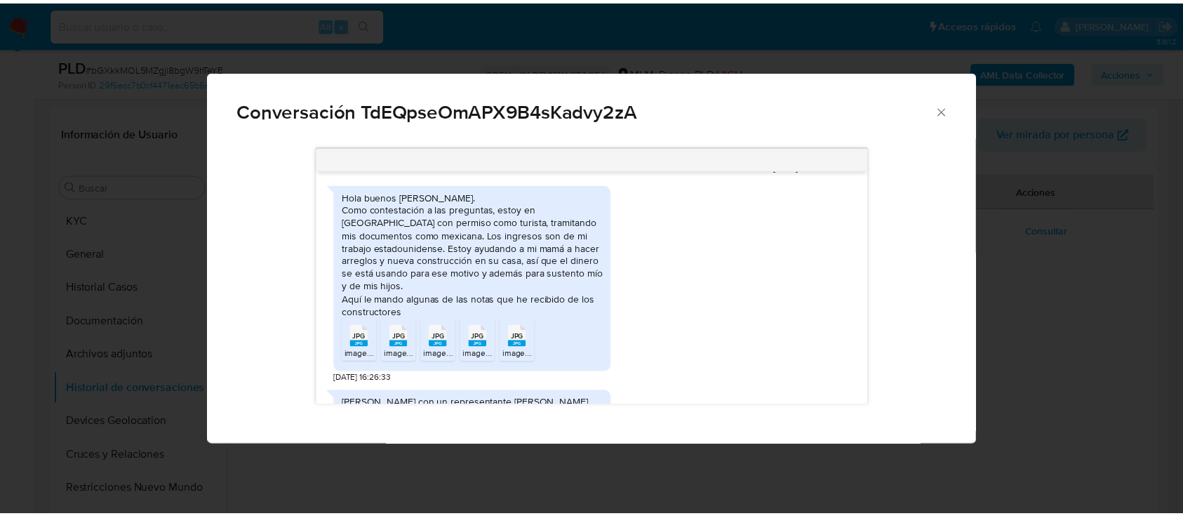
scroll to position [1016, 0]
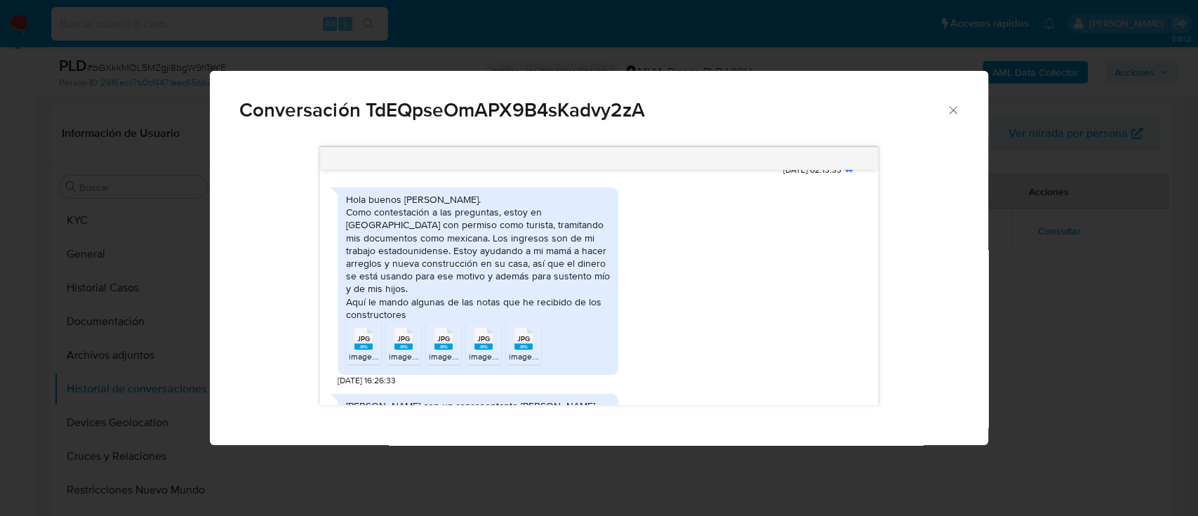
click at [944, 105] on span "Conversación TdEQpseOmAPX9B4sKadvy2zA" at bounding box center [592, 110] width 706 height 20
click at [948, 108] on icon "Cerrar" at bounding box center [953, 110] width 14 height 14
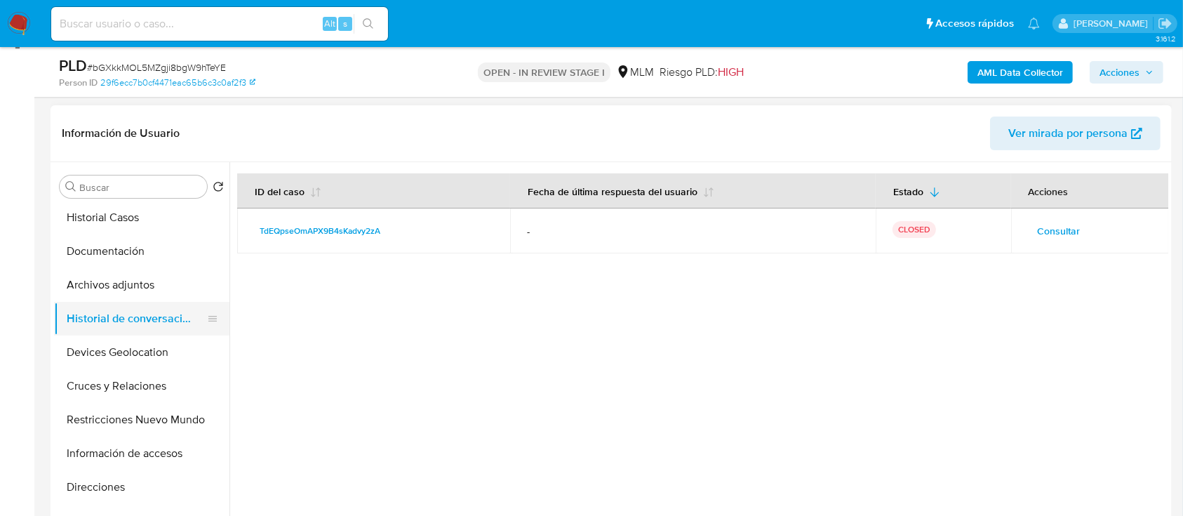
scroll to position [71, 0]
click at [138, 352] on button "Devices Geolocation" at bounding box center [136, 352] width 164 height 34
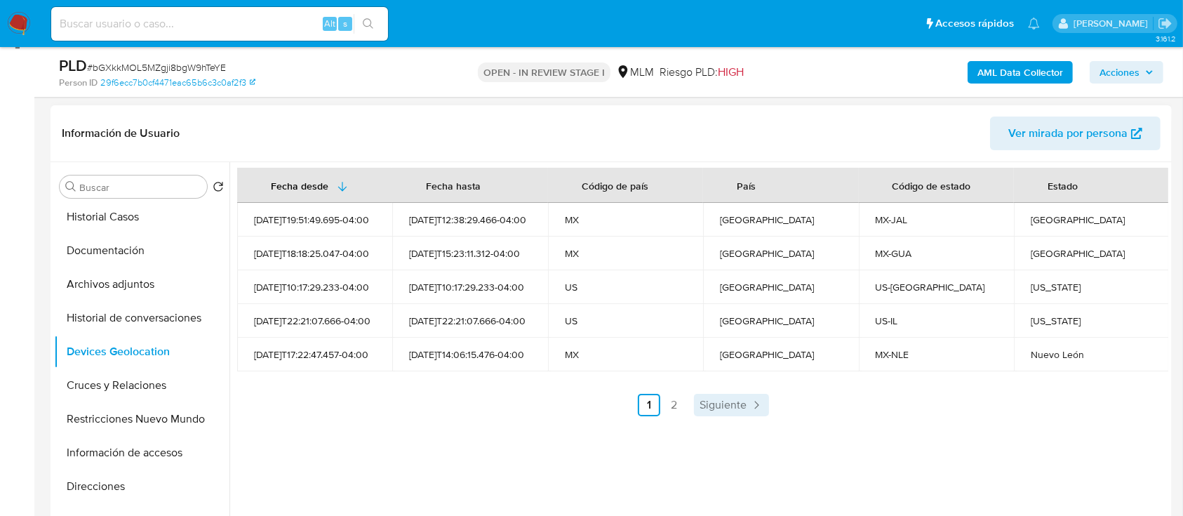
click at [734, 399] on span "Siguiente" at bounding box center [722, 404] width 47 height 11
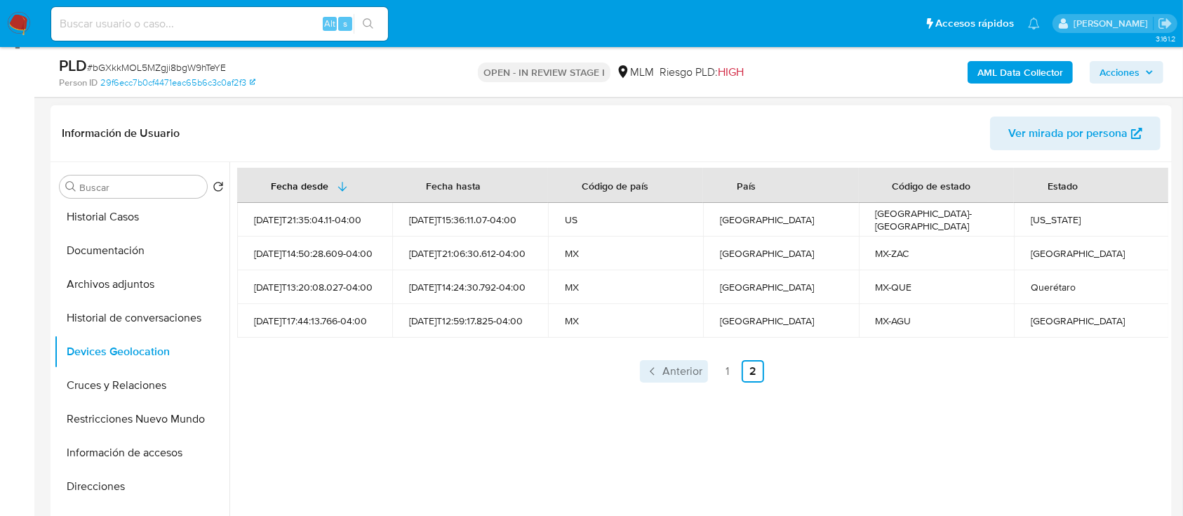
click at [701, 362] on link "Anterior" at bounding box center [674, 371] width 68 height 22
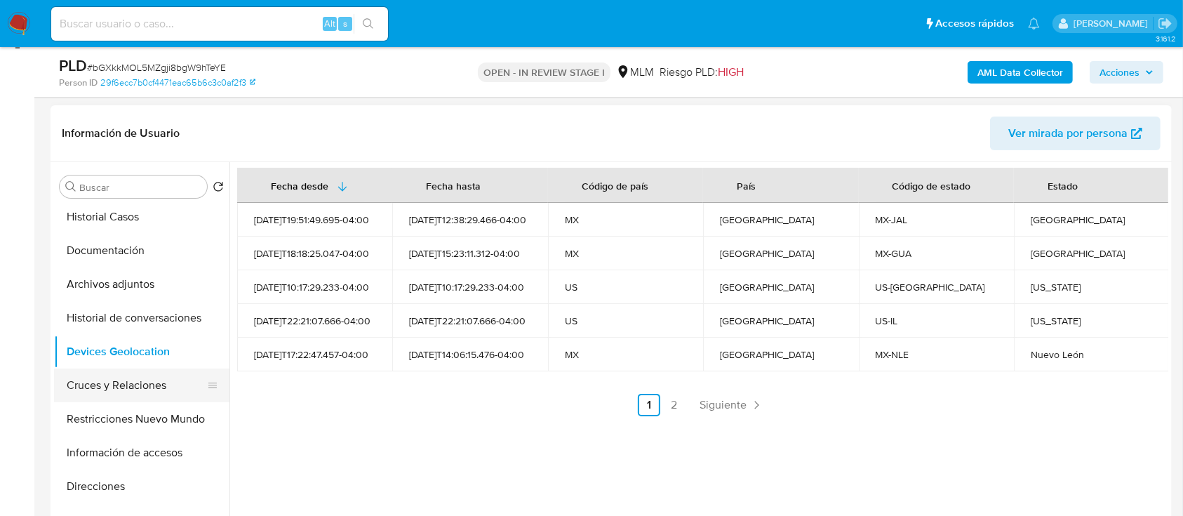
click at [168, 384] on button "Cruces y Relaciones" at bounding box center [136, 385] width 164 height 34
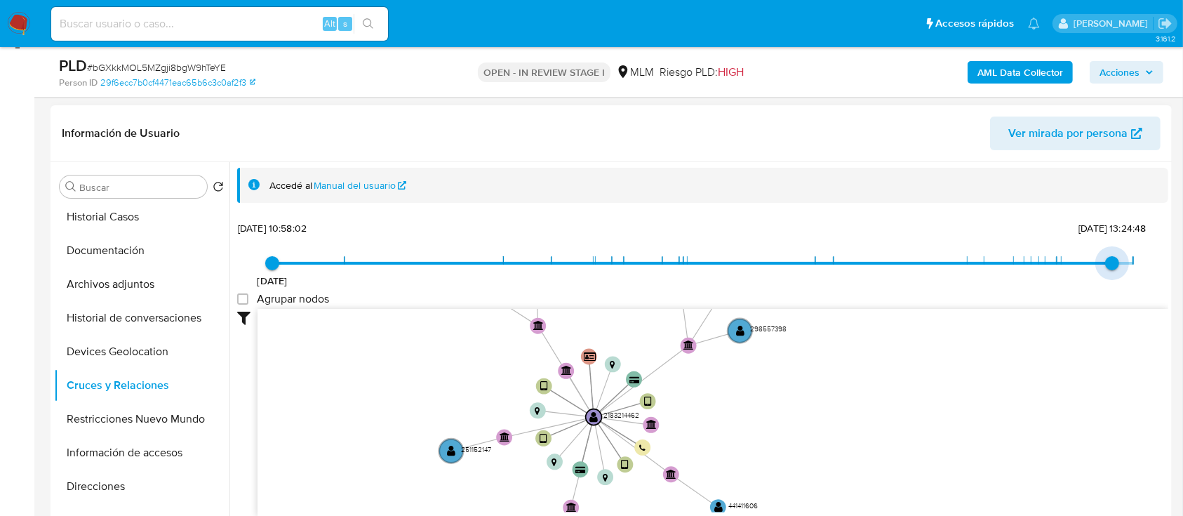
type input "1756228035000"
drag, startPoint x: 1132, startPoint y: 258, endPoint x: 1077, endPoint y: 255, distance: 54.8
click at [1077, 255] on span "18/9/2024 18/9/2024, 10:58:02 26/8/2025, 11:07:15" at bounding box center [702, 263] width 861 height 21
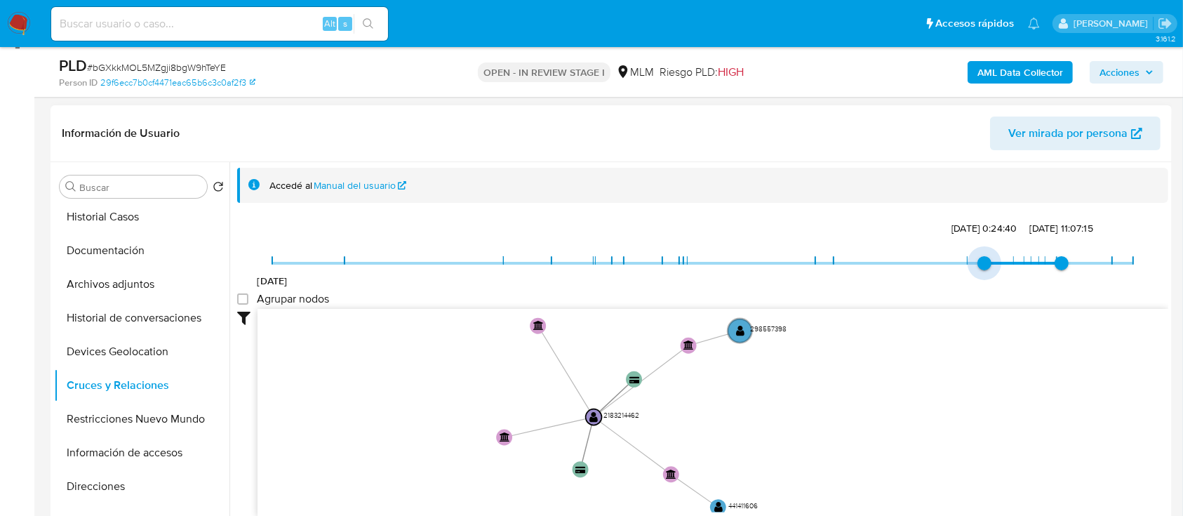
type input "1754446349000"
drag, startPoint x: 269, startPoint y: 262, endPoint x: 1010, endPoint y: 269, distance: 740.8
click at [1010, 269] on span "5/8/2025, 20:12:29" at bounding box center [1014, 263] width 14 height 14
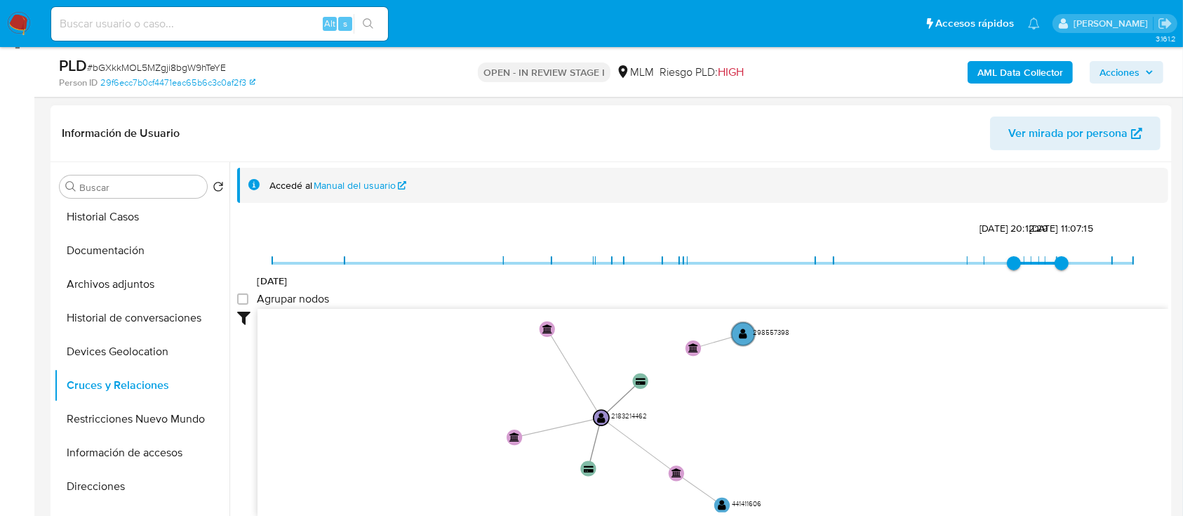
click at [853, 440] on icon "device-676f2dc7c96ef1c74c711878  user-2183214462  2183214462 device-671700b6e…" at bounding box center [712, 410] width 911 height 203
click at [139, 415] on button "Restricciones Nuevo Mundo" at bounding box center [136, 419] width 164 height 34
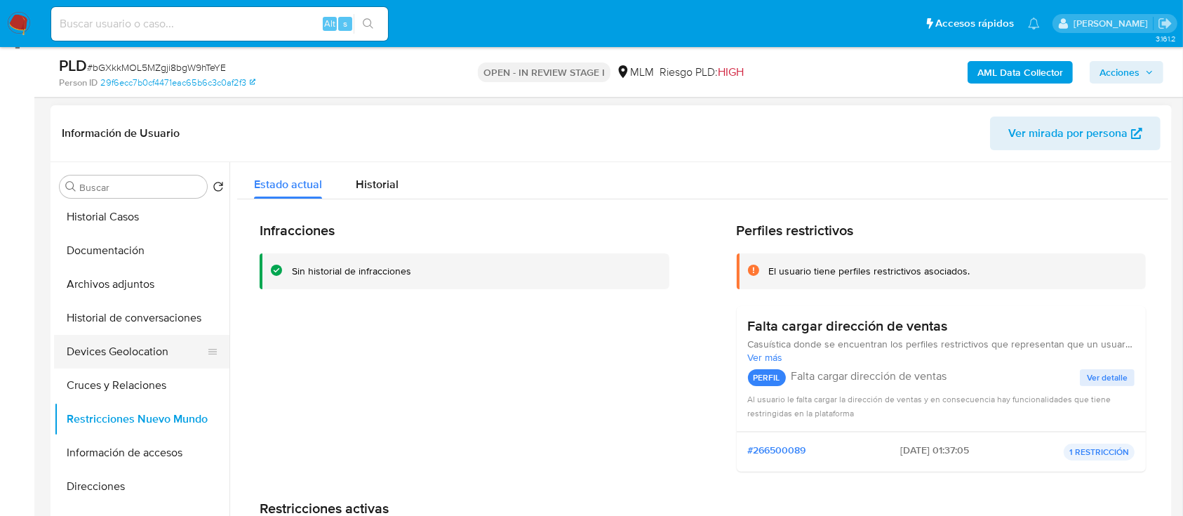
click at [140, 357] on button "Devices Geolocation" at bounding box center [136, 352] width 164 height 34
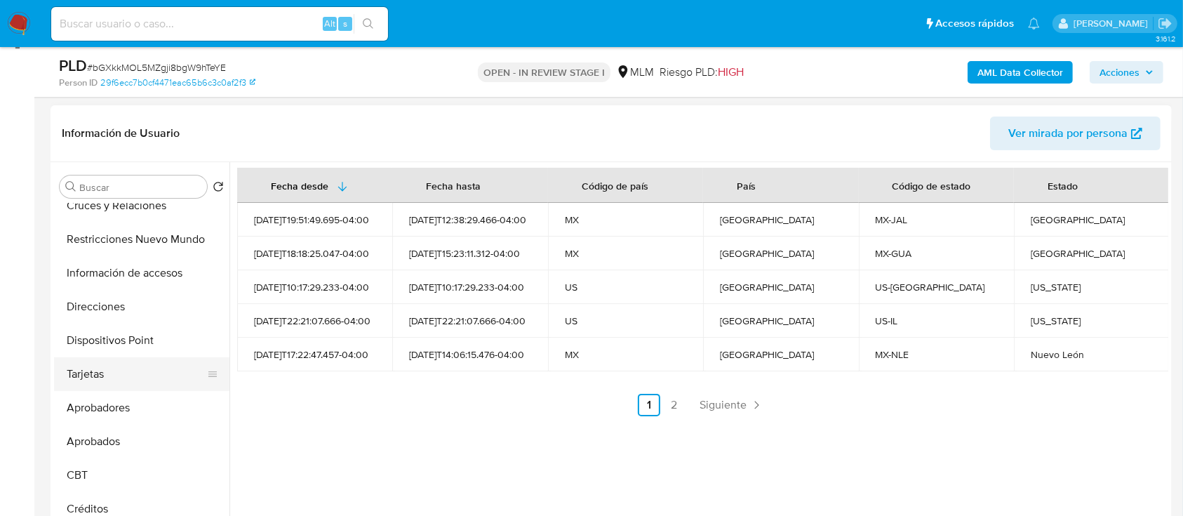
scroll to position [252, 0]
click at [133, 345] on button "Dispositivos Point" at bounding box center [136, 339] width 164 height 34
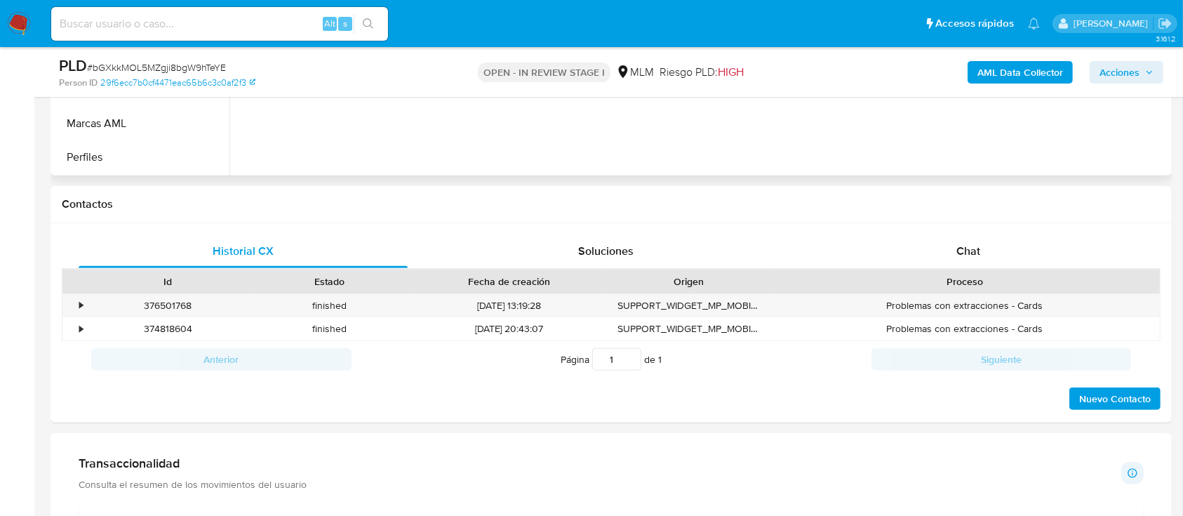
scroll to position [549, 0]
click at [946, 253] on div "Chat" at bounding box center [968, 250] width 329 height 34
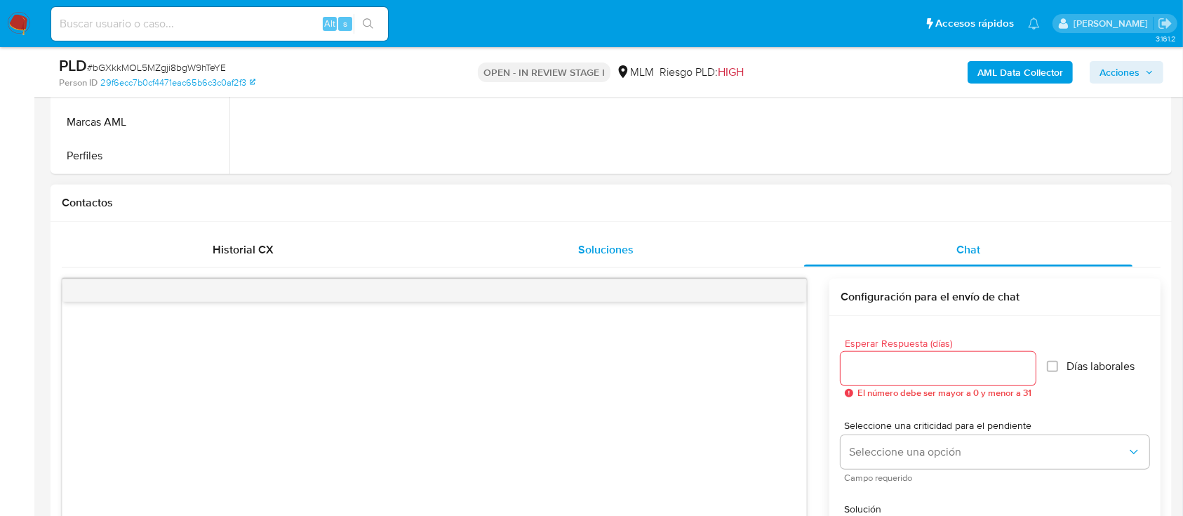
click at [608, 255] on span "Soluciones" at bounding box center [605, 249] width 55 height 16
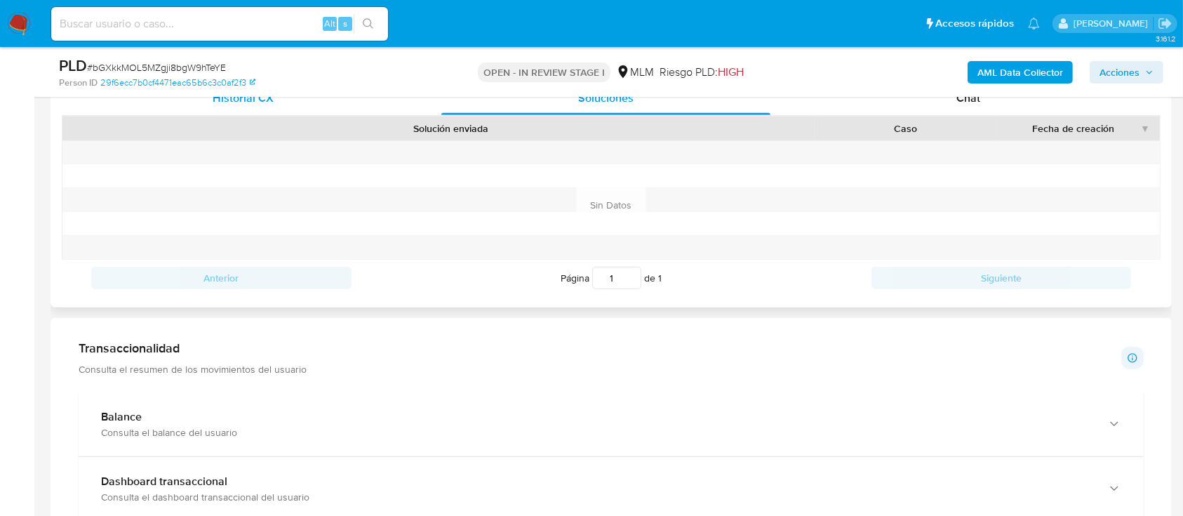
scroll to position [708, 0]
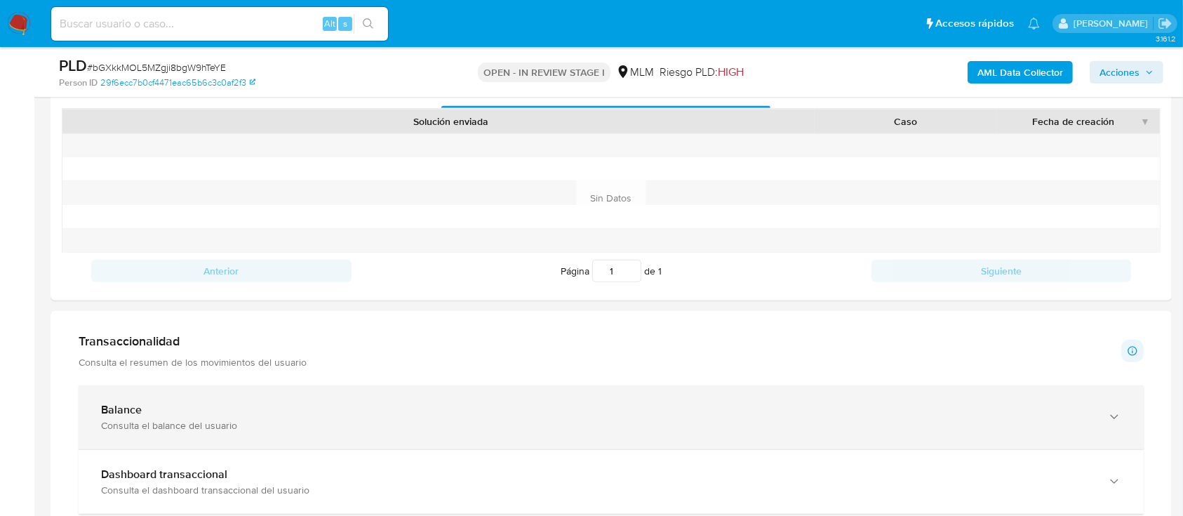
click at [485, 413] on div "Balance" at bounding box center [597, 410] width 992 height 14
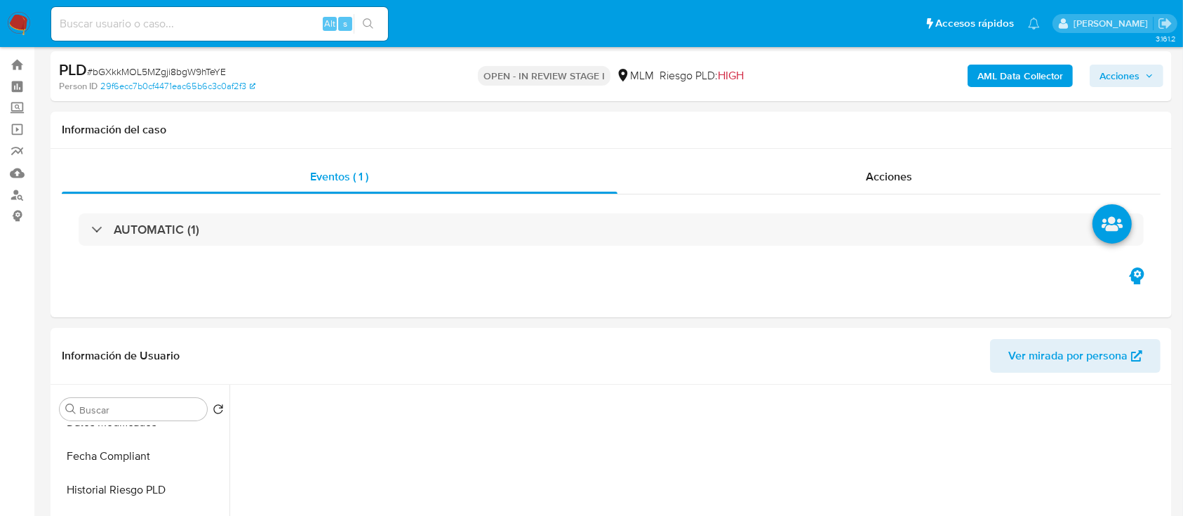
scroll to position [0, 0]
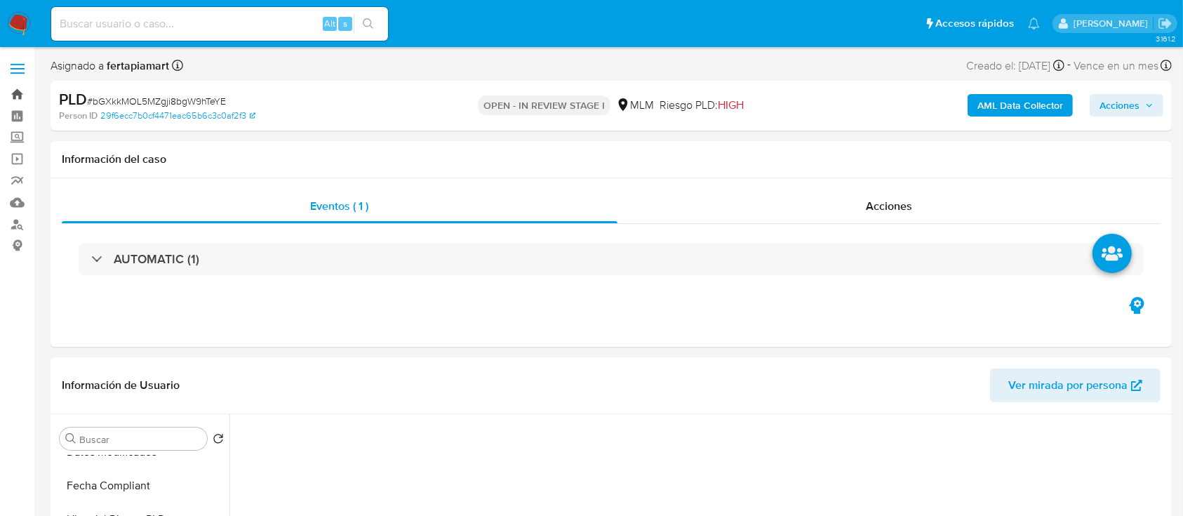
click at [12, 97] on link "Bandeja" at bounding box center [83, 94] width 167 height 22
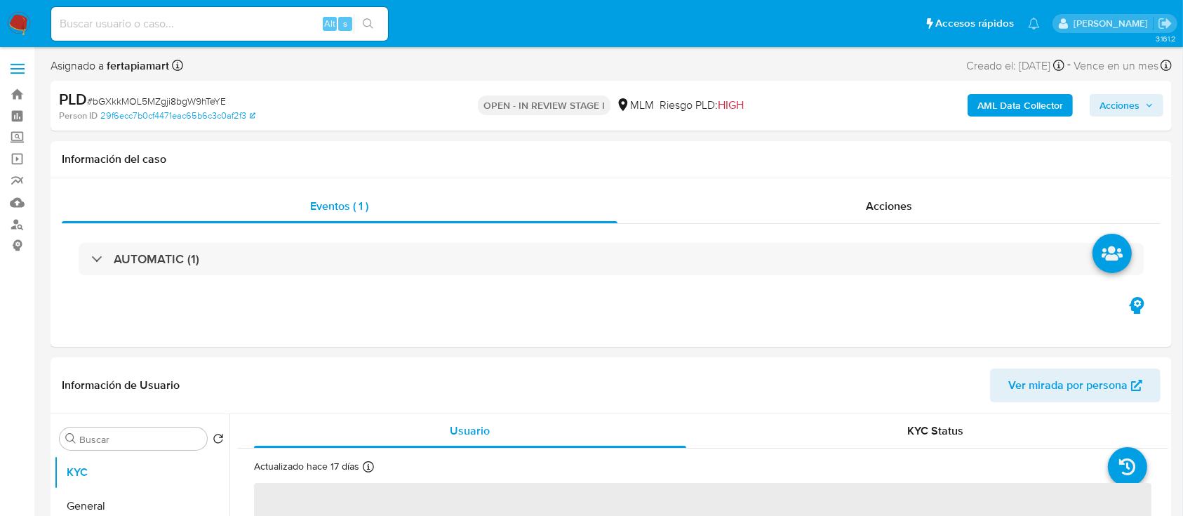
select select "10"
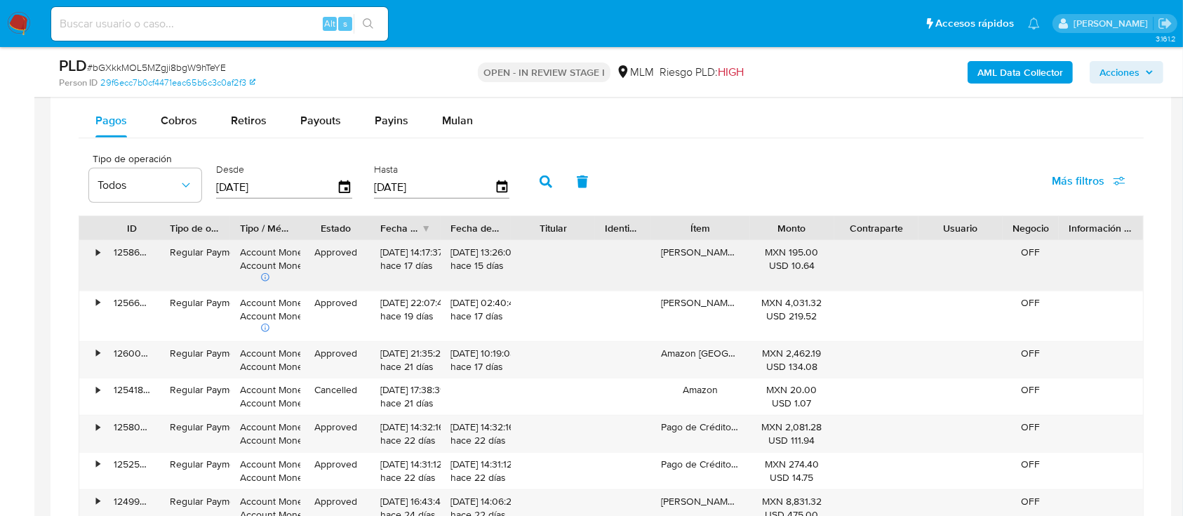
scroll to position [1053, 0]
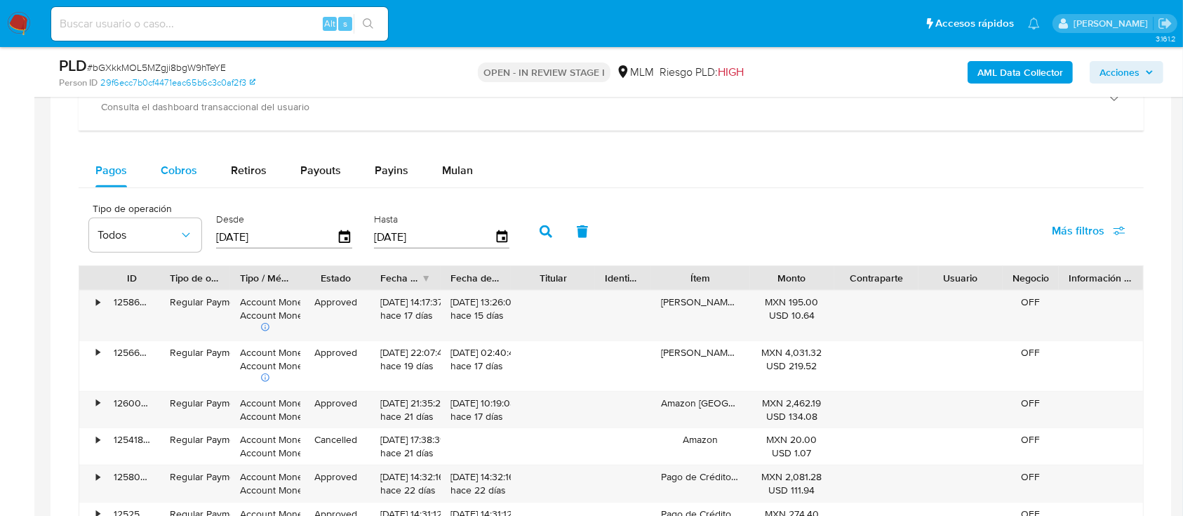
click at [180, 158] on div "Cobros" at bounding box center [179, 171] width 36 height 34
select select "10"
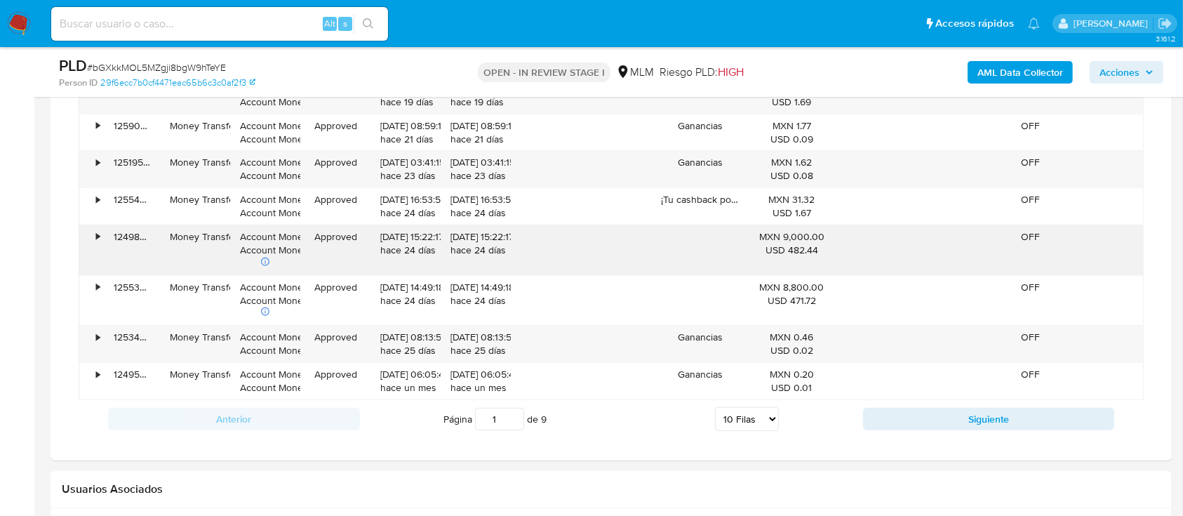
scroll to position [1341, 0]
click at [504, 415] on input "1" at bounding box center [499, 418] width 49 height 22
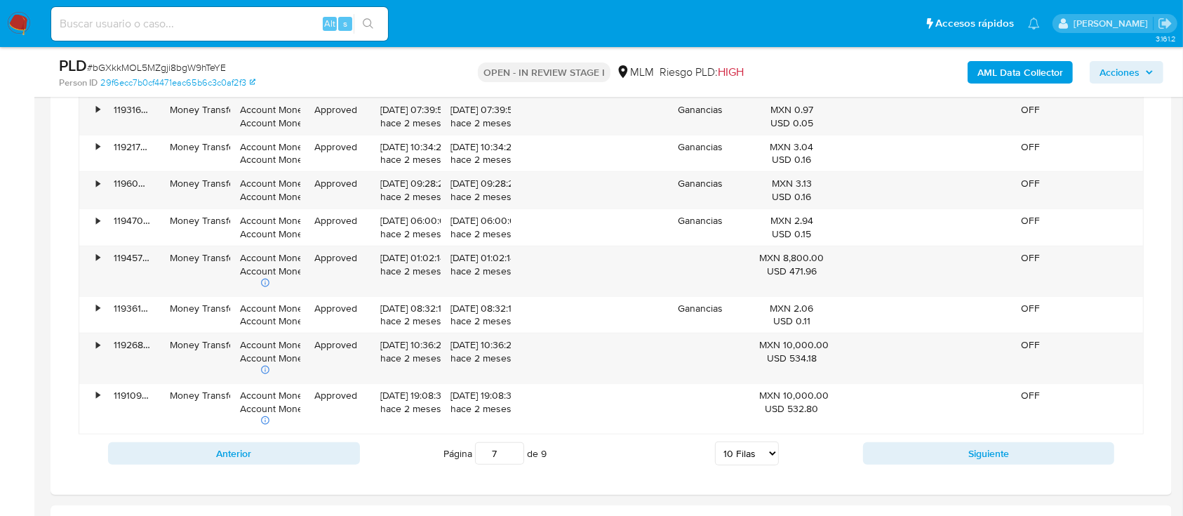
scroll to position [1339, 0]
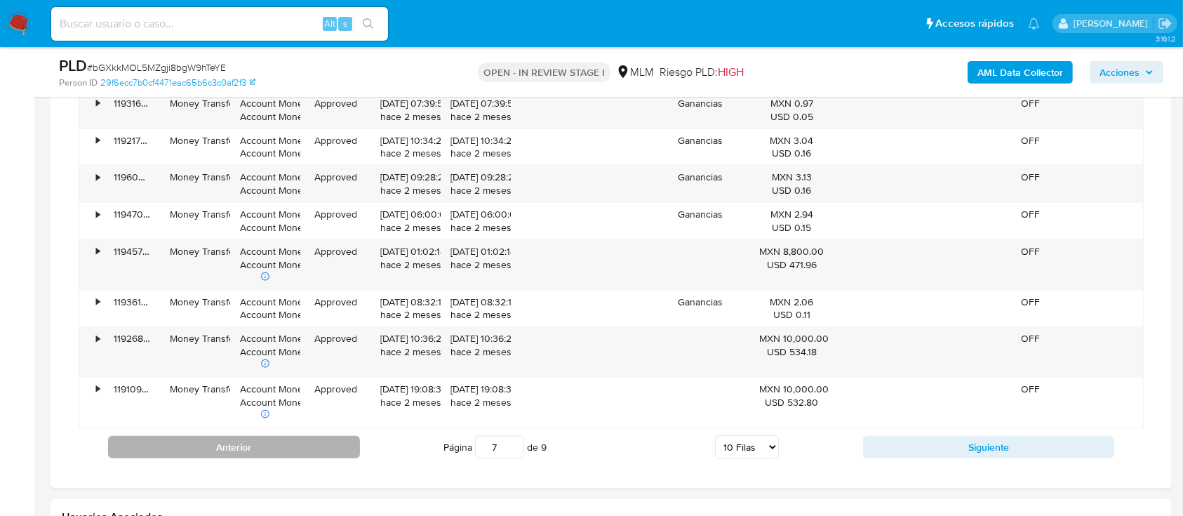
click at [303, 441] on button "Anterior" at bounding box center [234, 447] width 252 height 22
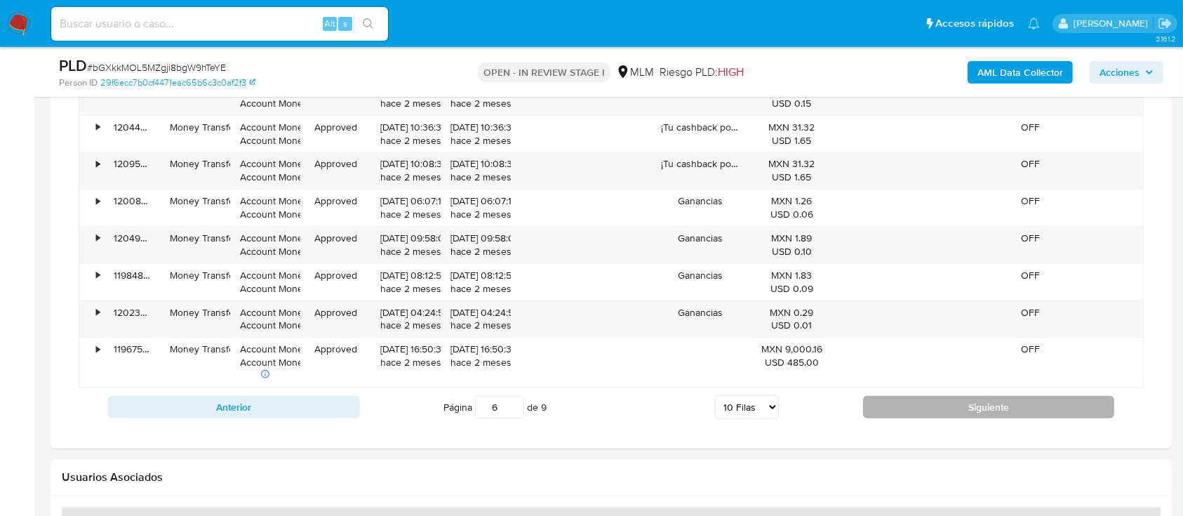
click at [915, 398] on button "Siguiente" at bounding box center [989, 407] width 252 height 22
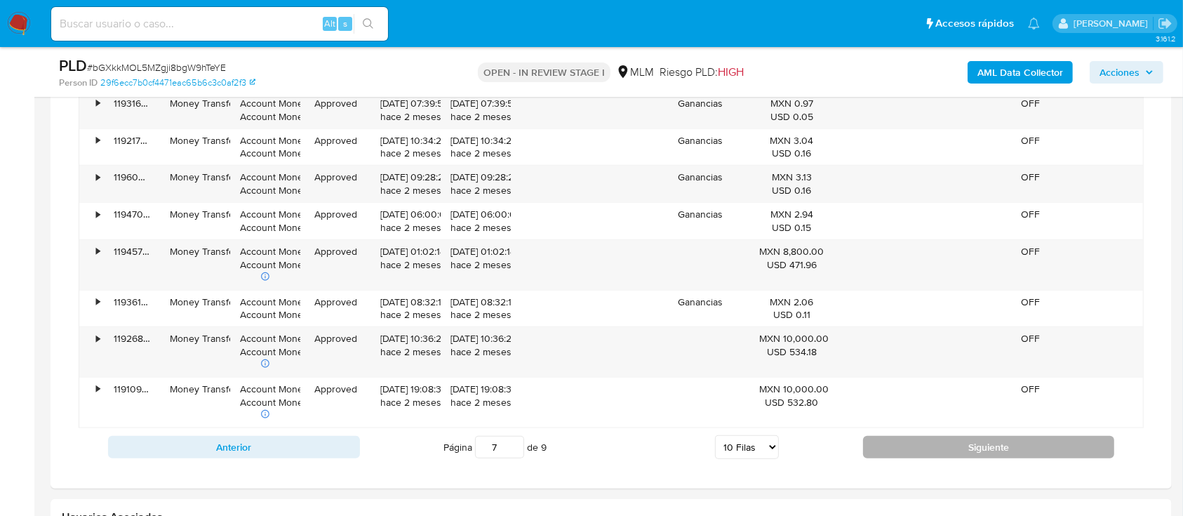
click at [915, 441] on button "Siguiente" at bounding box center [989, 447] width 252 height 22
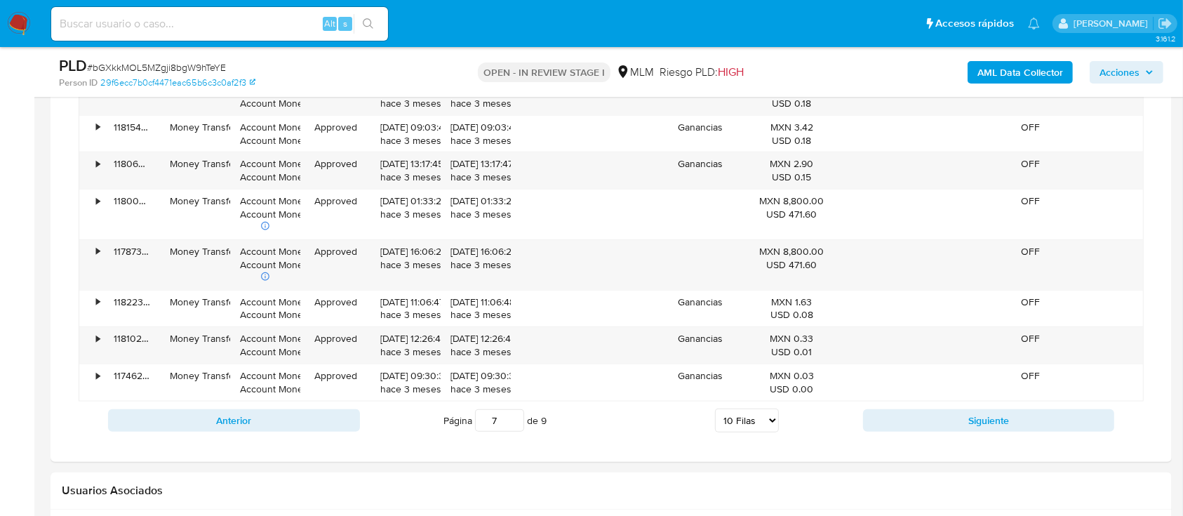
click at [511, 422] on input "7" at bounding box center [499, 420] width 49 height 22
click at [511, 422] on input "6" at bounding box center [499, 420] width 49 height 22
click at [511, 422] on input "5" at bounding box center [499, 420] width 49 height 22
click at [511, 422] on input "4" at bounding box center [499, 420] width 49 height 22
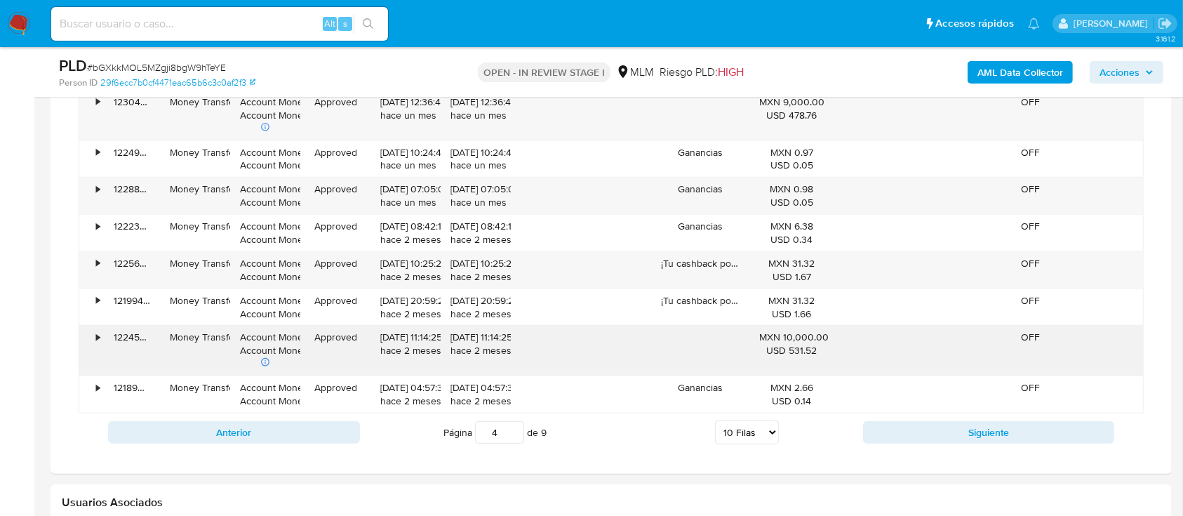
scroll to position [1331, 0]
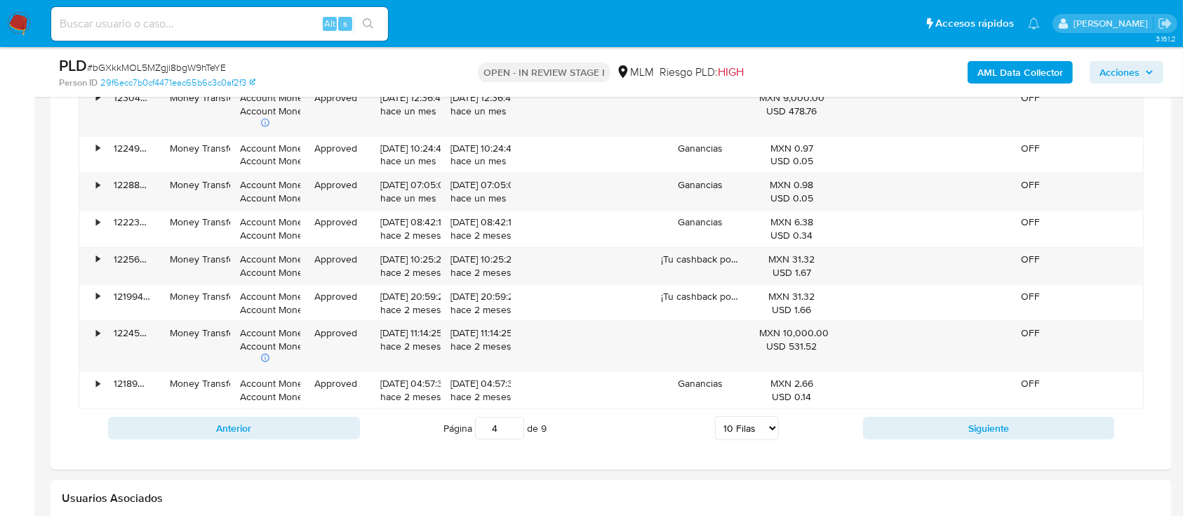
click at [260, 414] on div "Anterior Página 4 de 9 5 Filas 10 Filas 20 Filas 25 Filas 50 Filas 100 Filas Si…" at bounding box center [611, 428] width 1065 height 38
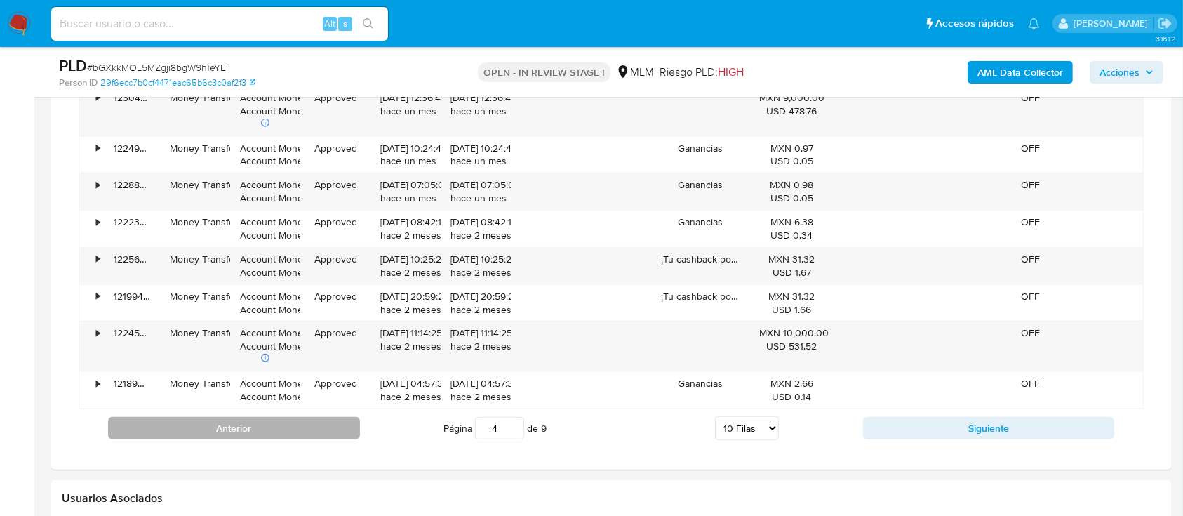
click at [255, 429] on button "Anterior" at bounding box center [234, 428] width 252 height 22
type input "3"
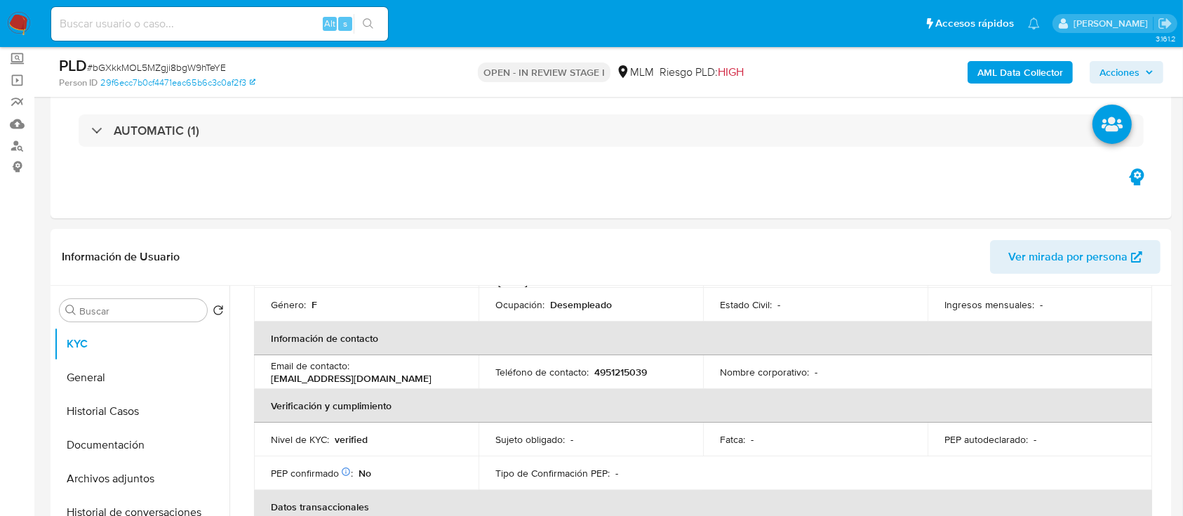
scroll to position [0, 0]
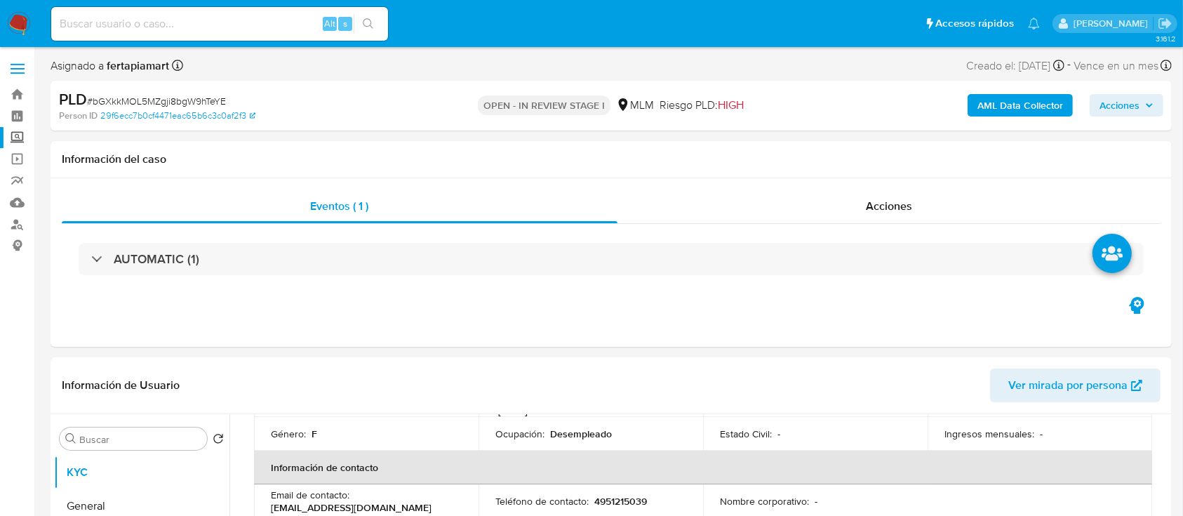
click at [20, 140] on label "Screening" at bounding box center [83, 138] width 167 height 22
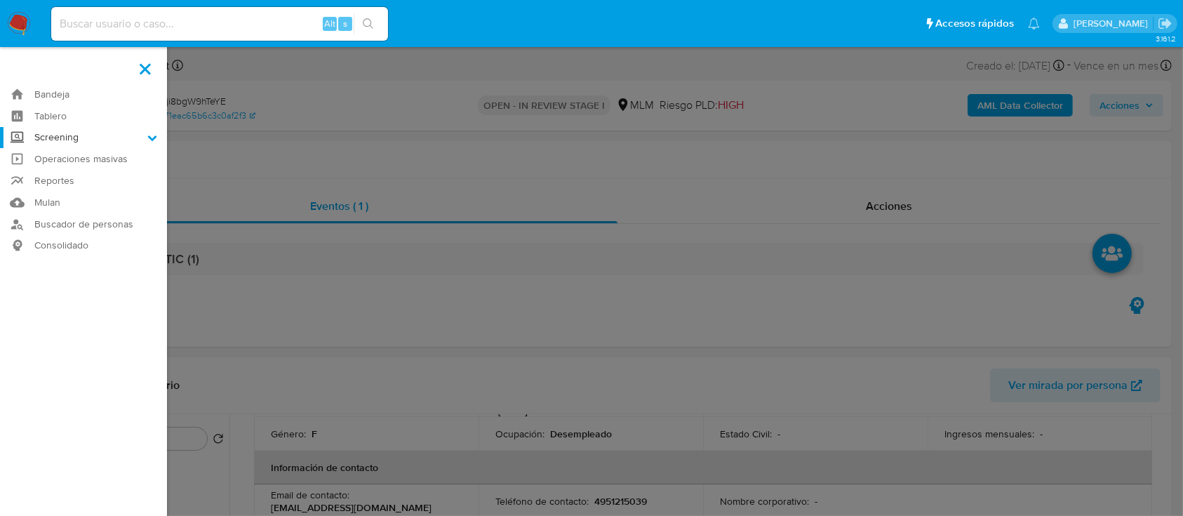
click at [0, 0] on input "Screening" at bounding box center [0, 0] width 0 height 0
click at [89, 189] on link "Herramientas" at bounding box center [83, 193] width 167 height 18
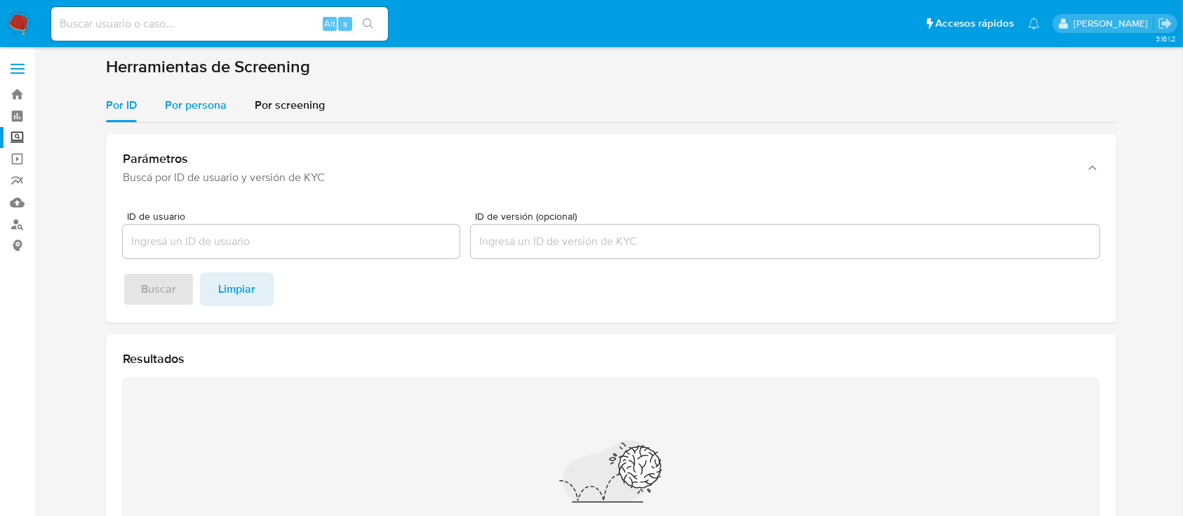
click at [214, 107] on span "Por persona" at bounding box center [196, 105] width 62 height 16
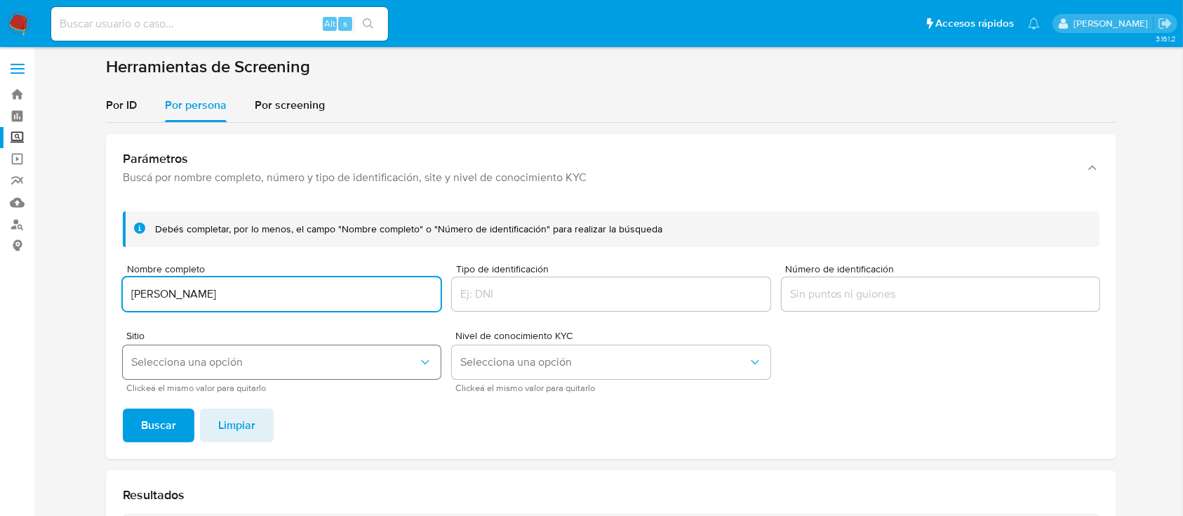
type input "[PERSON_NAME]"
click at [258, 348] on button "Selecciona una opción" at bounding box center [282, 362] width 318 height 34
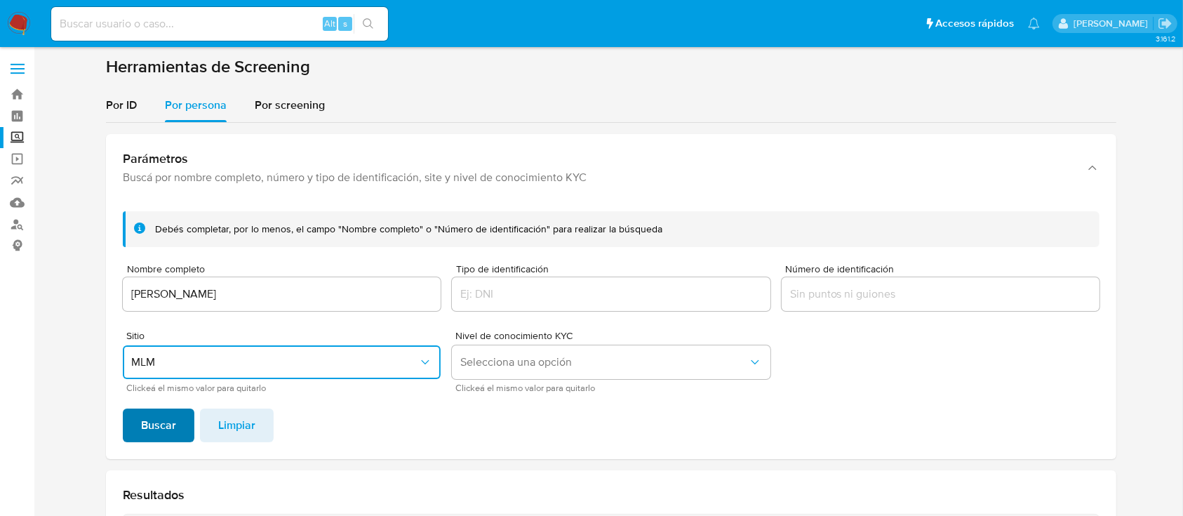
click at [156, 422] on span "Buscar" at bounding box center [158, 425] width 35 height 31
